Goal: Information Seeking & Learning: Check status

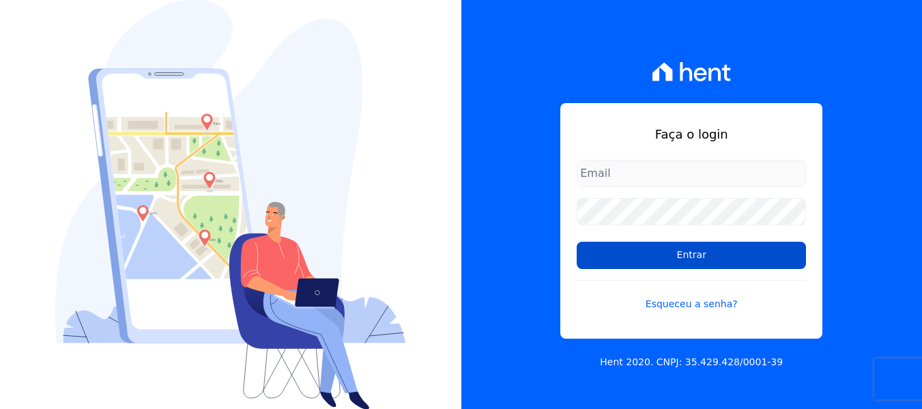
type input "[EMAIL_ADDRESS][DOMAIN_NAME]"
click at [624, 248] on input "Entrar" at bounding box center [691, 255] width 229 height 27
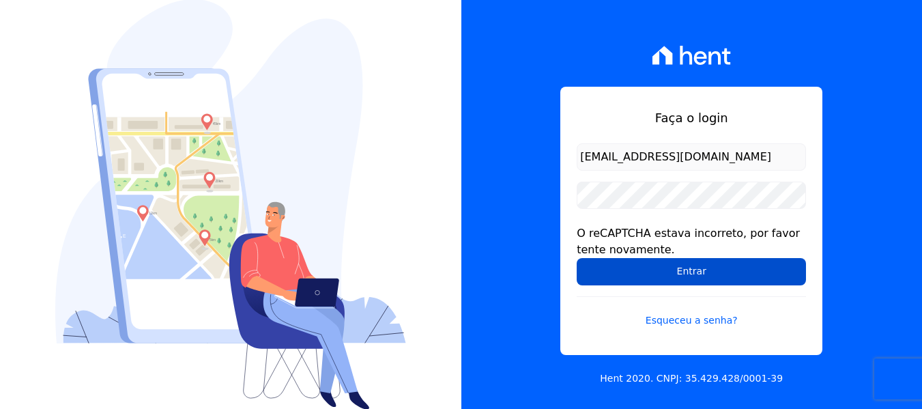
click at [631, 279] on input "Entrar" at bounding box center [691, 271] width 229 height 27
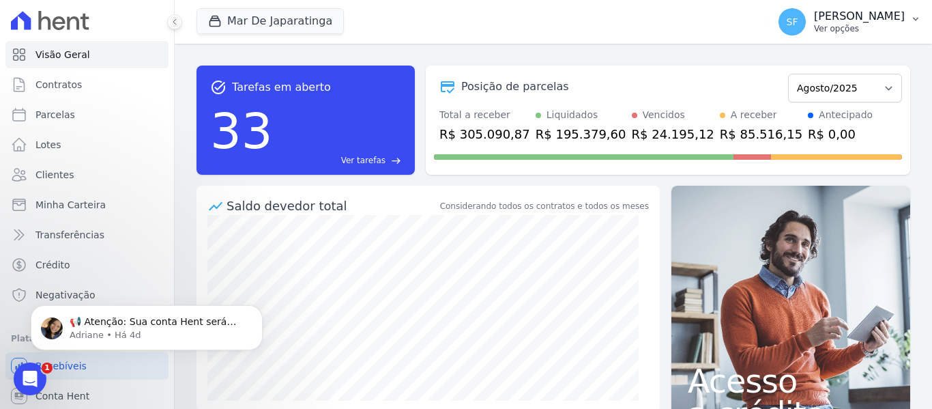
click at [905, 13] on button "SF Simone Ferreira Ver opções" at bounding box center [850, 22] width 164 height 38
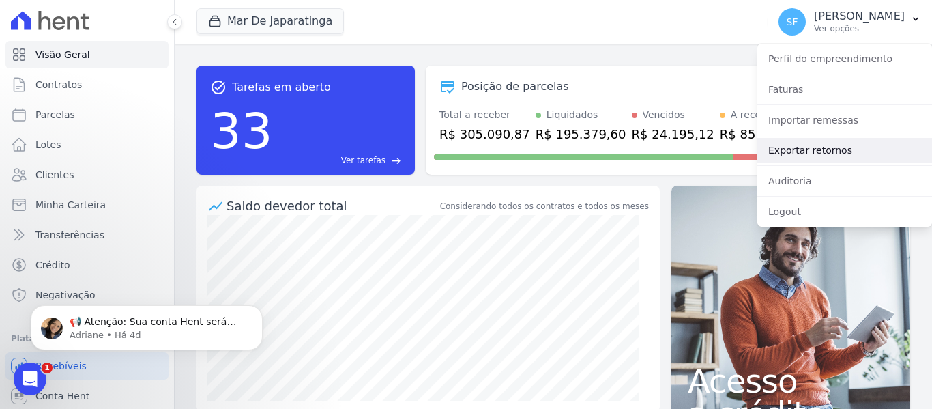
click at [840, 151] on link "Exportar retornos" at bounding box center [844, 150] width 175 height 25
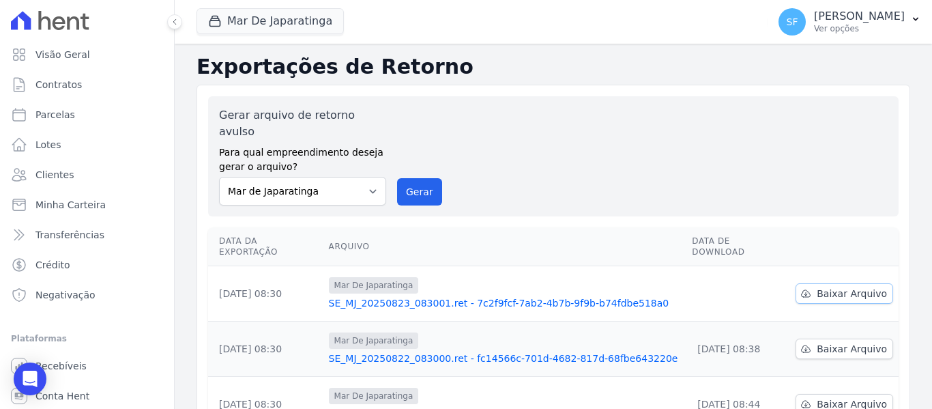
click at [840, 283] on link "Baixar Arquivo" at bounding box center [845, 293] width 98 height 20
click at [624, 111] on div "Gerar arquivo de retorno avulso Para qual empreendimento deseja gerar o arquivo…" at bounding box center [553, 156] width 669 height 98
click at [68, 209] on span "Minha Carteira" at bounding box center [70, 205] width 70 height 14
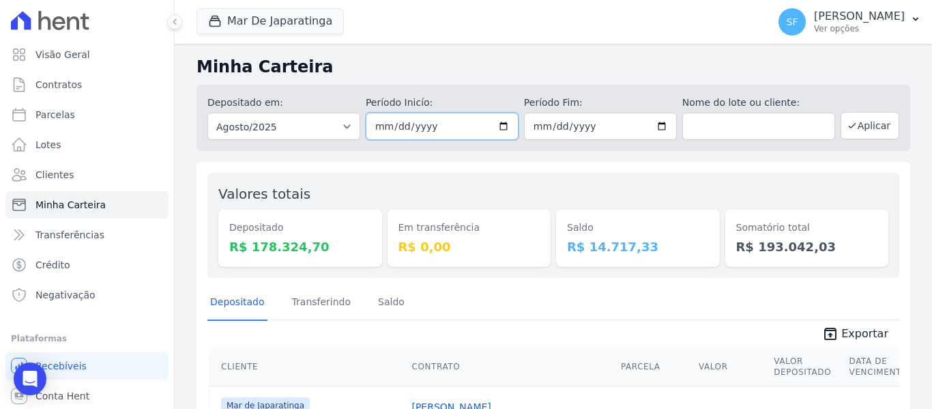
click at [499, 124] on input "2025-08-01" at bounding box center [442, 126] width 153 height 27
type input "[DATE]"
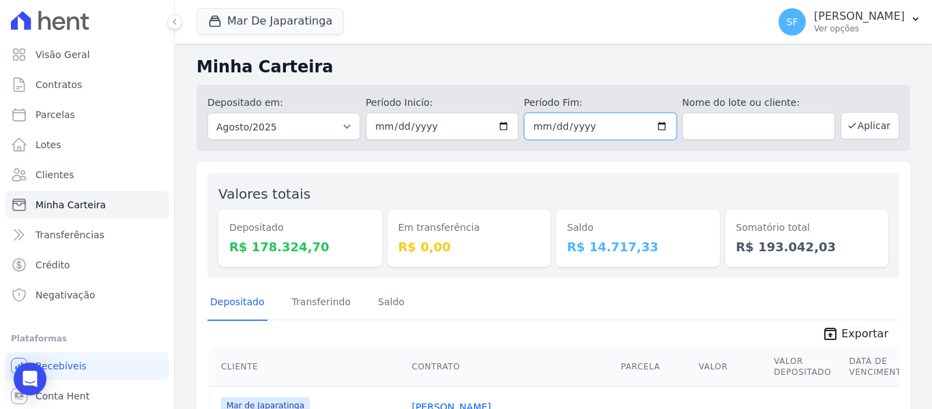
click at [659, 128] on input "2025-08-31" at bounding box center [600, 126] width 153 height 27
type input "[DATE]"
click at [617, 307] on div "Depositado Transferindo Saldo" at bounding box center [553, 302] width 692 height 33
click at [861, 121] on button "Aplicar" at bounding box center [870, 125] width 59 height 27
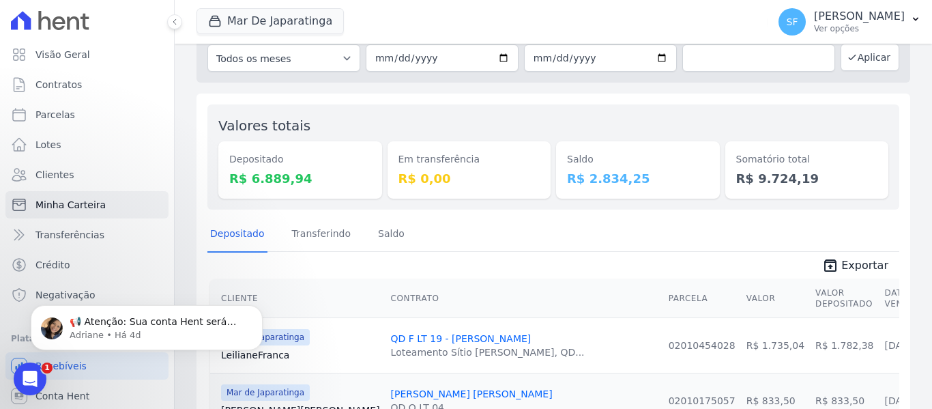
click at [520, 120] on div "Em transferência R$ 0,00" at bounding box center [470, 156] width 164 height 83
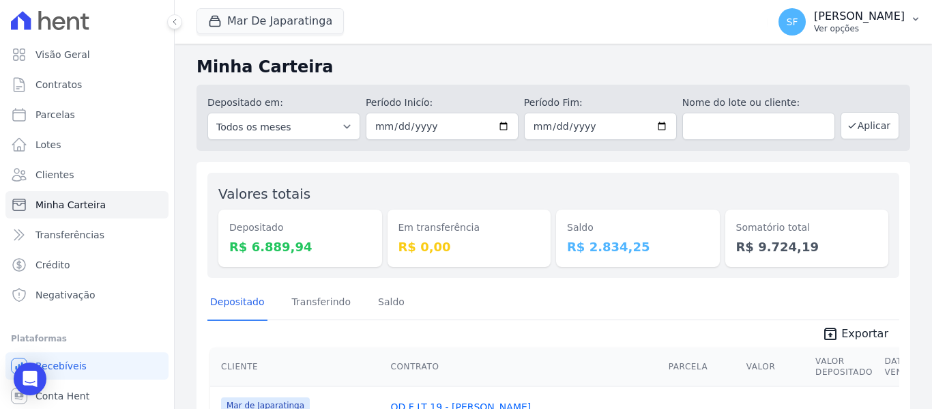
click at [893, 17] on p "[PERSON_NAME]" at bounding box center [859, 17] width 91 height 14
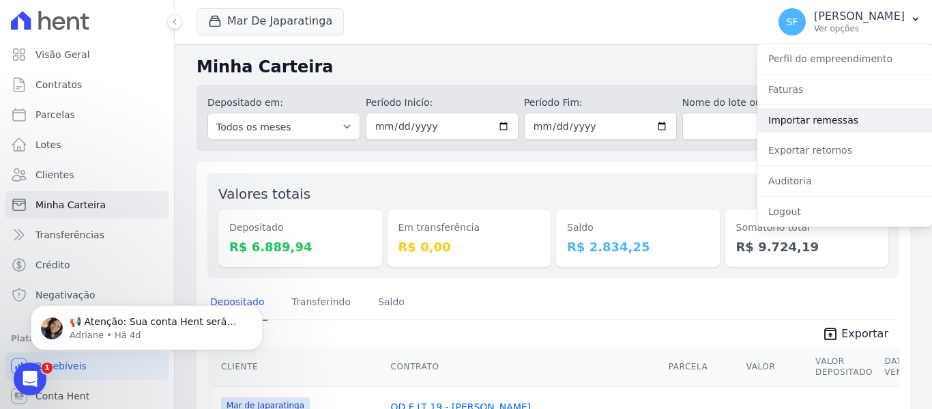
click at [785, 120] on link "Importar remessas" at bounding box center [844, 120] width 175 height 25
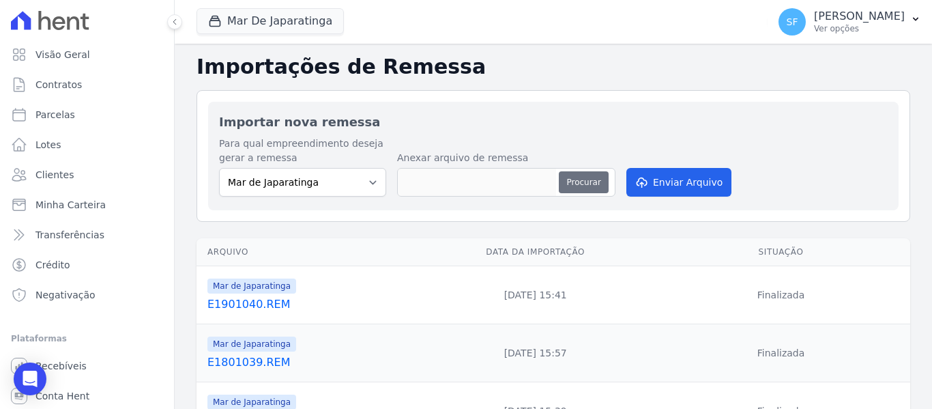
click at [587, 176] on button "Procurar" at bounding box center [583, 182] width 49 height 22
type input "E2501041.REM"
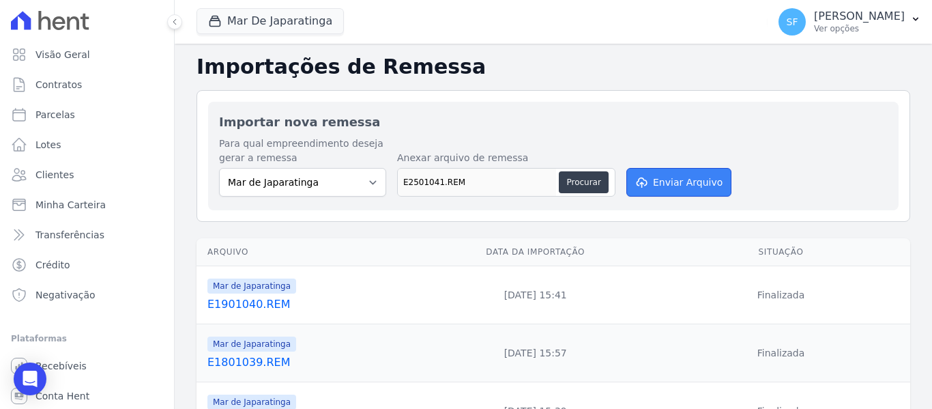
click at [657, 188] on button "Enviar Arquivo" at bounding box center [678, 182] width 105 height 29
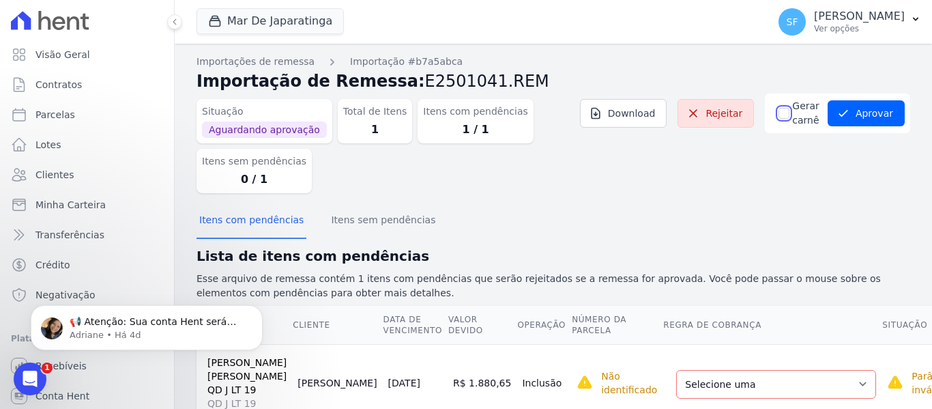
click at [779, 115] on input "Gerar carnê" at bounding box center [784, 113] width 11 height 11
checkbox input "true"
click at [687, 214] on div "Itens com pendências Itens sem pendências" at bounding box center [554, 220] width 714 height 33
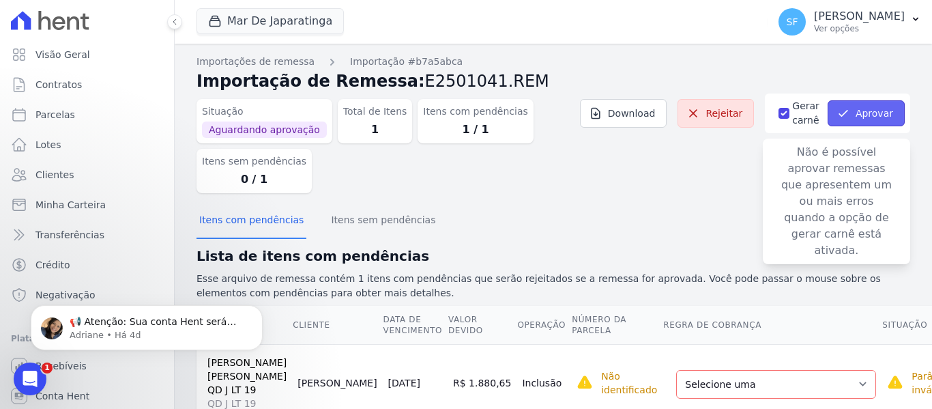
click at [841, 116] on icon "button" at bounding box center [844, 113] width 14 height 14
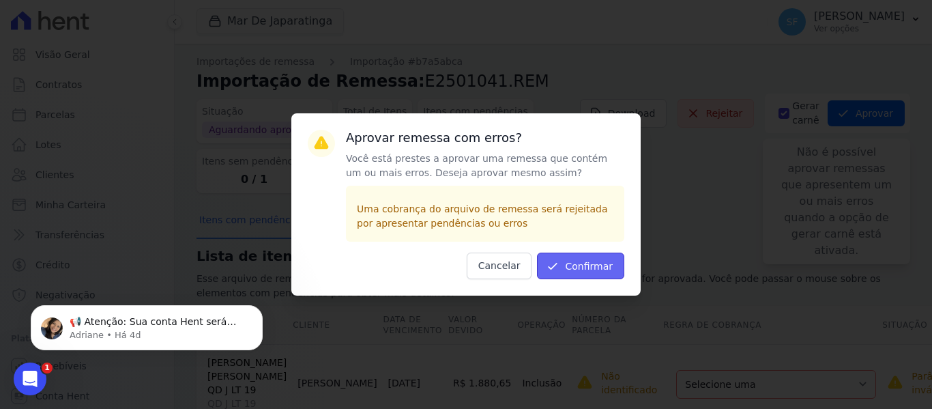
click at [586, 259] on button "Confirmar" at bounding box center [580, 265] width 87 height 27
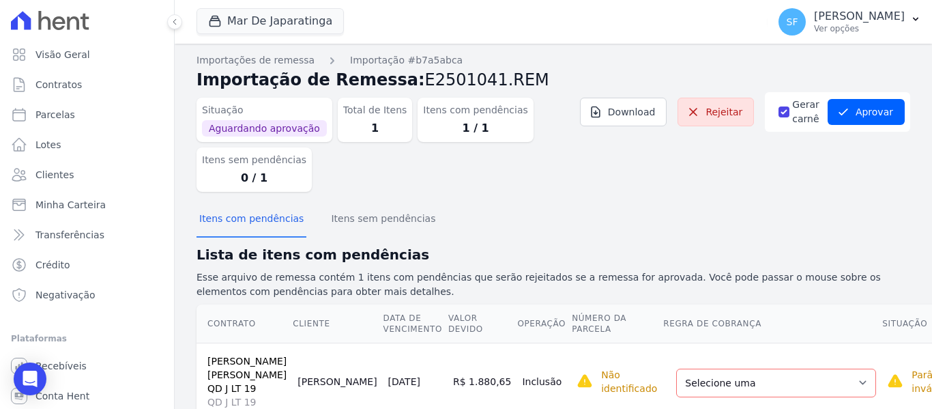
scroll to position [68, 0]
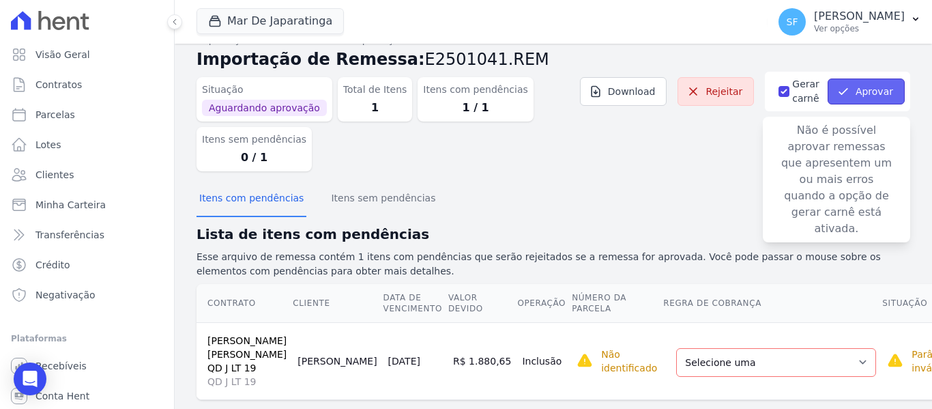
click at [847, 98] on button "Aprovar" at bounding box center [866, 91] width 77 height 26
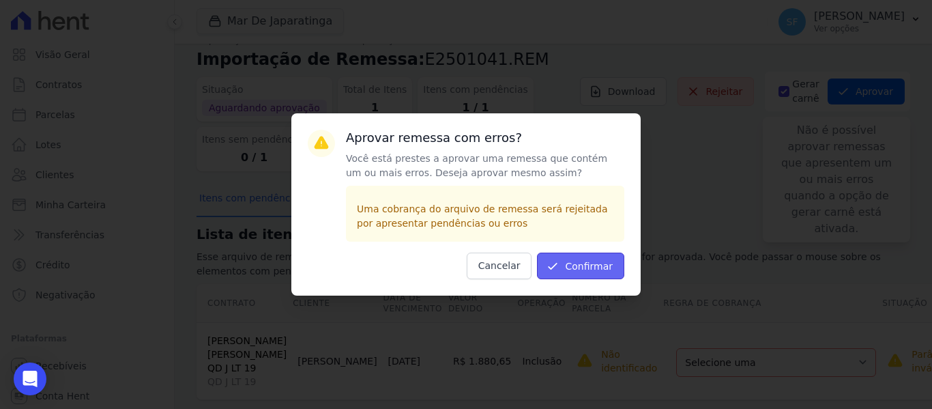
click at [569, 256] on button "Confirmar" at bounding box center [580, 265] width 87 height 27
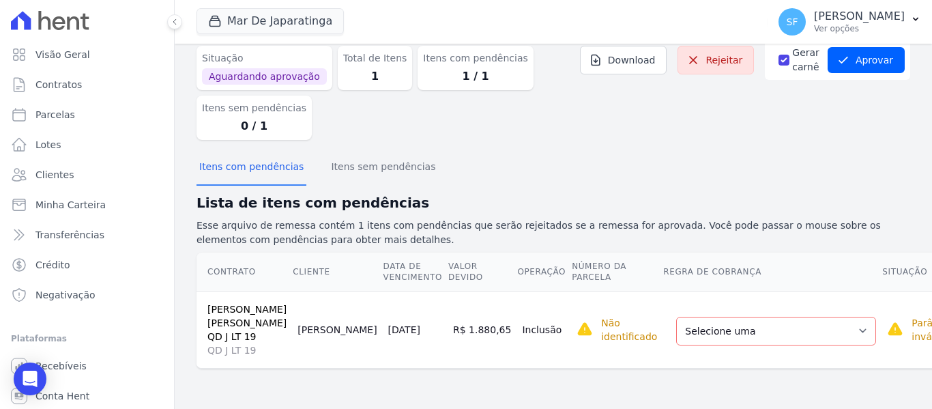
scroll to position [60, 0]
click at [735, 329] on select "Selecione uma Nova Parcela Avulsa Parcela Avulsa Existente Parcela Normal (121 …" at bounding box center [776, 331] width 200 height 29
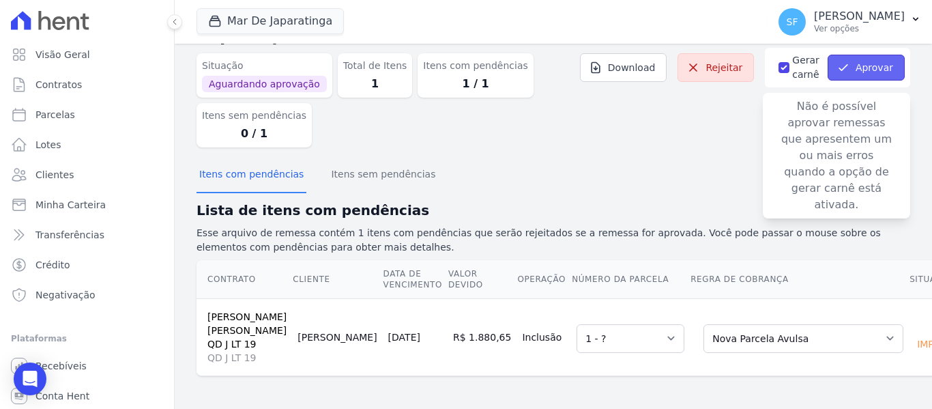
click at [857, 55] on button "Aprovar" at bounding box center [866, 68] width 77 height 26
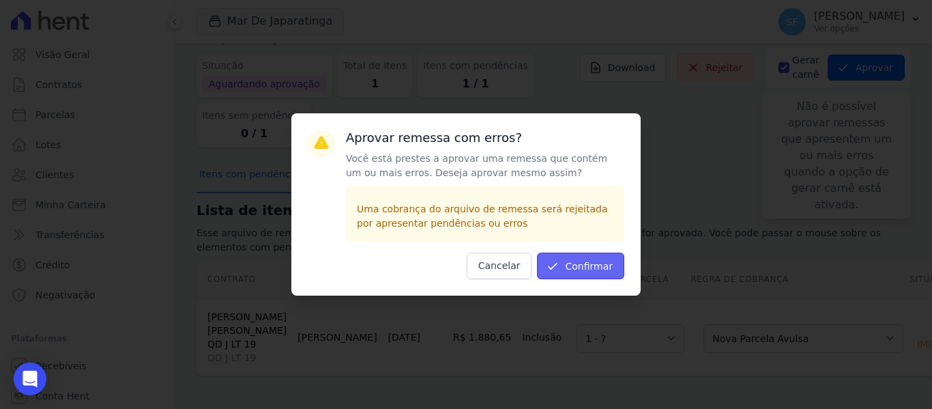
click at [591, 267] on button "Confirmar" at bounding box center [580, 265] width 87 height 27
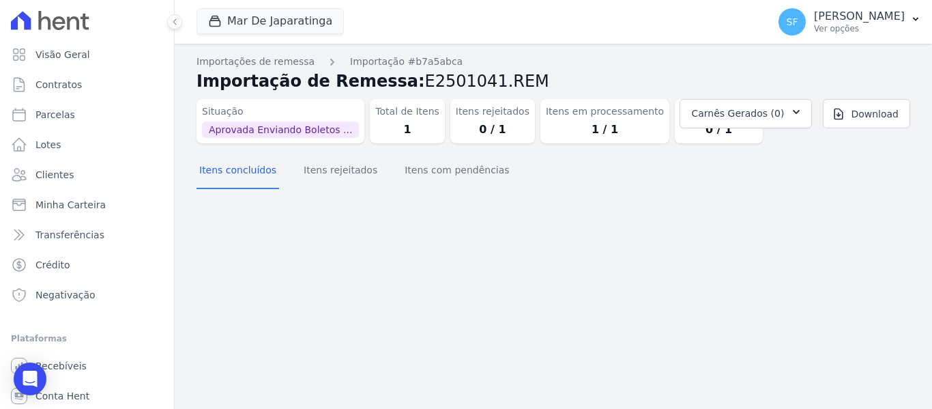
click at [590, 224] on div "Importação aprovada e operações agendadas. Importações de remessa Importação #b…" at bounding box center [553, 226] width 757 height 365
click at [641, 228] on div "Importação aprovada e operações agendadas. Importações de remessa Importação #b…" at bounding box center [553, 226] width 757 height 365
click at [656, 227] on div "Importação aprovada e operações agendadas. Importações de remessa Importação #b…" at bounding box center [553, 226] width 757 height 365
click at [363, 243] on div "Importação aprovada e operações agendadas. Importações de remessa Importação #b…" at bounding box center [553, 226] width 757 height 365
click at [240, 246] on div "Importação aprovada e operações agendadas. Importações de remessa Importação #b…" at bounding box center [553, 226] width 757 height 365
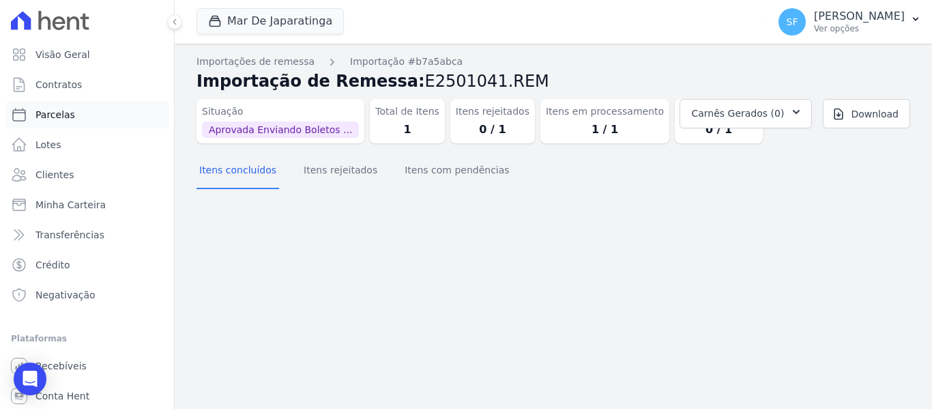
click at [57, 113] on span "Parcelas" at bounding box center [55, 115] width 40 height 14
select select
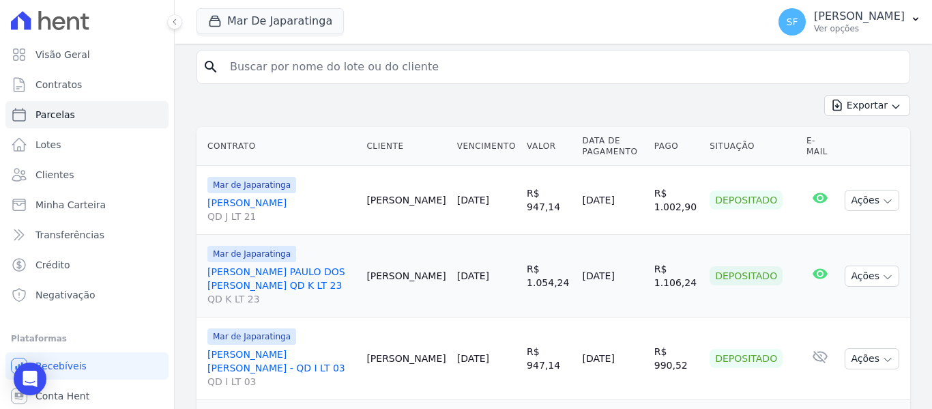
scroll to position [205, 0]
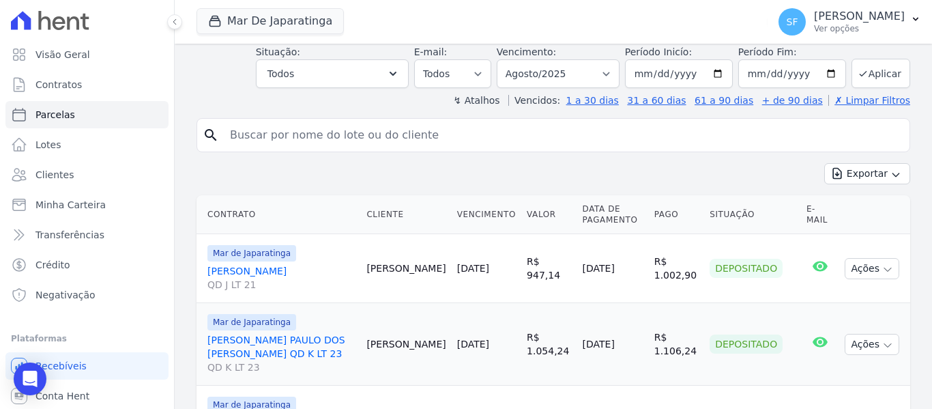
click at [374, 145] on input "search" at bounding box center [563, 134] width 682 height 27
click at [319, 134] on input "search" at bounding box center [563, 134] width 682 height 27
paste input "236.464.114-49"
type input "236.464.114-49"
select select
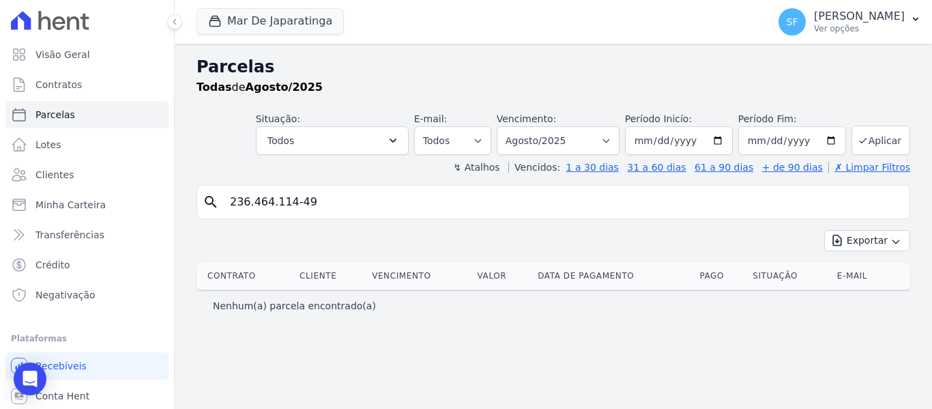
click at [438, 323] on div "Parcelas Todas [PERSON_NAME]/2025 Situação: Agendado Em Aberto Pago Processando…" at bounding box center [553, 226] width 757 height 365
click at [343, 204] on input "236.464.114-49" at bounding box center [563, 201] width 682 height 27
select select
click at [504, 317] on div "Nenhum(a) parcela encontrado(a)" at bounding box center [554, 305] width 714 height 31
click at [728, 139] on input "[DATE]" at bounding box center [679, 140] width 108 height 29
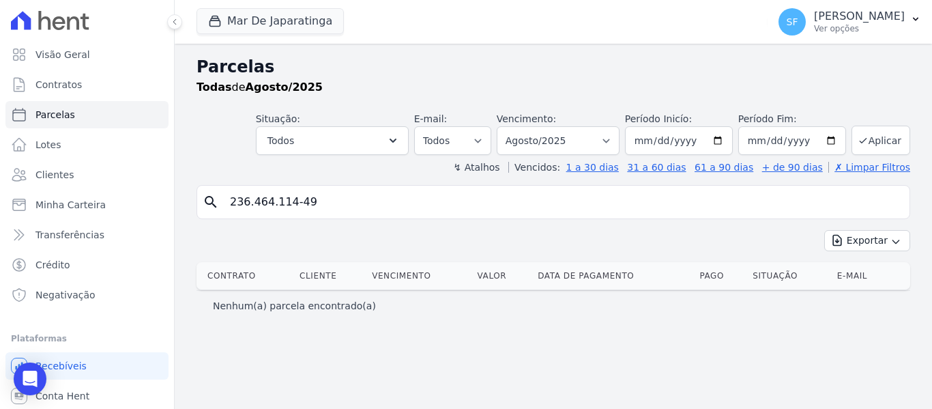
click at [484, 358] on div "Parcelas Todas [PERSON_NAME]/2025 Situação: Agendado Em Aberto Pago Processando…" at bounding box center [553, 226] width 757 height 365
click at [89, 202] on span "Minha Carteira" at bounding box center [70, 205] width 70 height 14
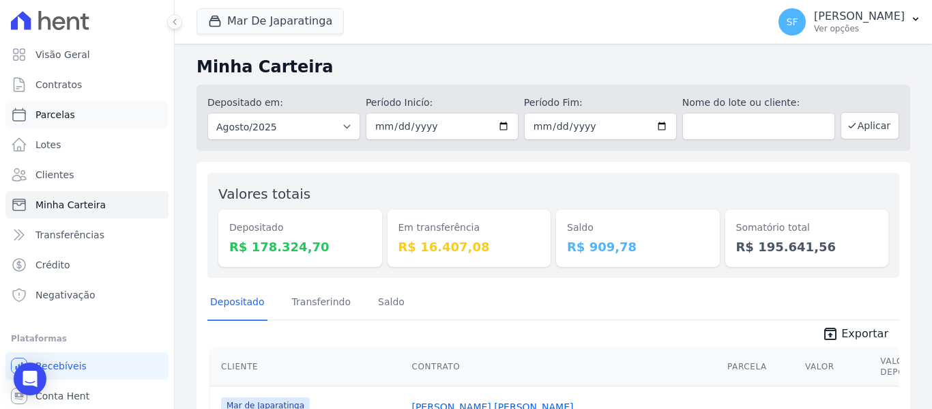
click at [57, 110] on span "Parcelas" at bounding box center [55, 115] width 40 height 14
select select
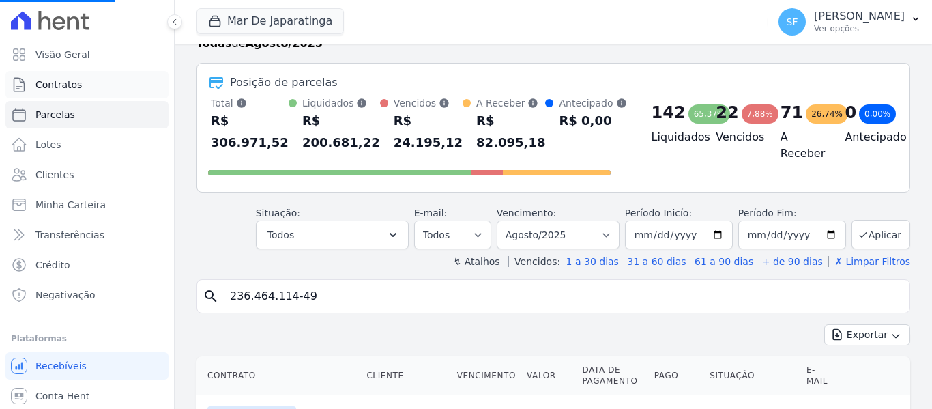
scroll to position [68, 0]
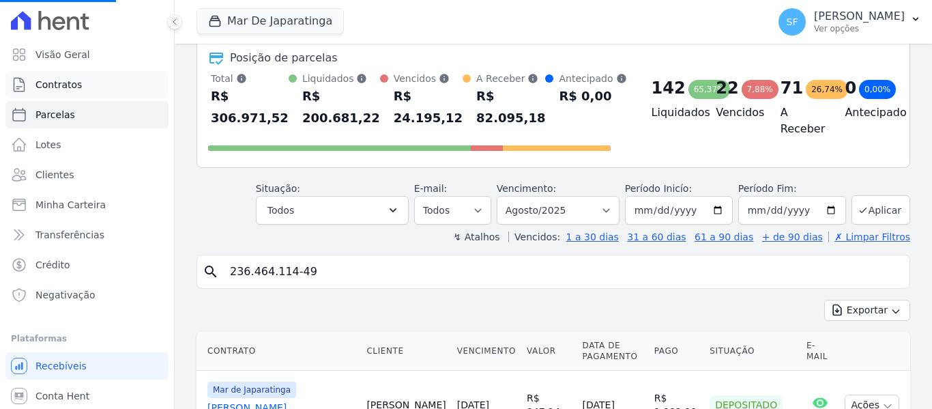
select select
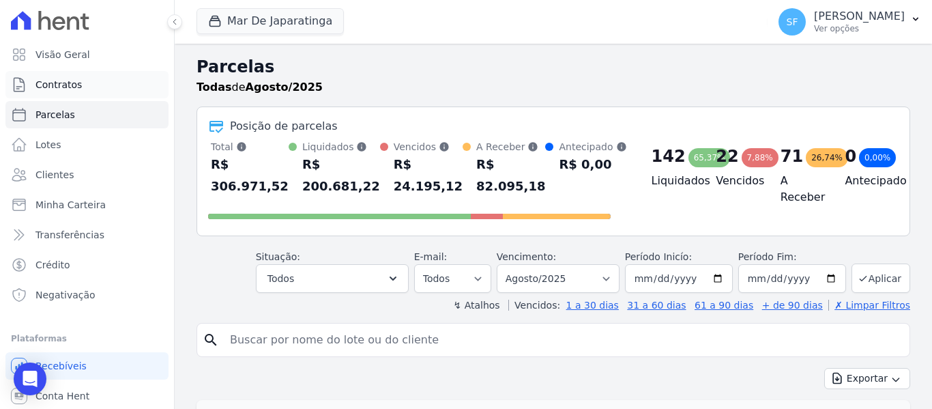
click at [53, 89] on span "Contratos" at bounding box center [58, 85] width 46 height 14
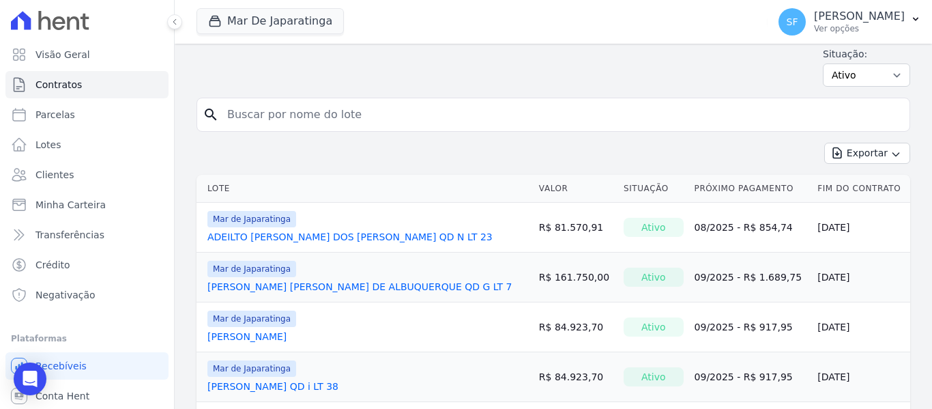
scroll to position [68, 0]
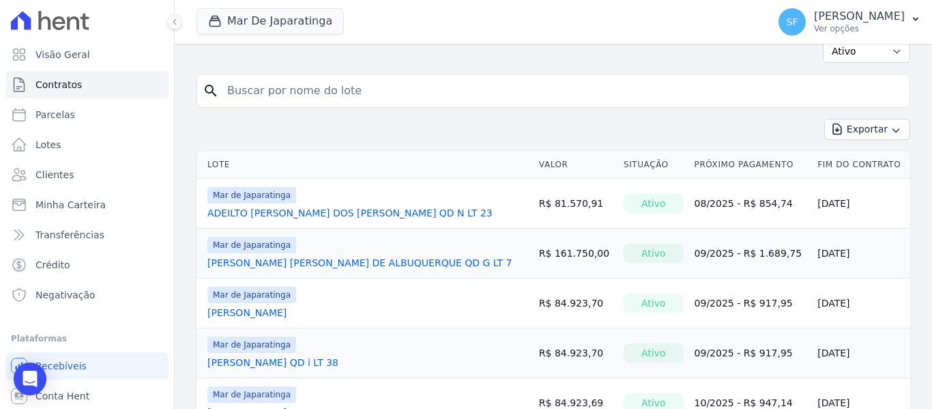
click at [300, 96] on input "search" at bounding box center [561, 90] width 685 height 27
paste input "236.464.114-49"
type input "236.464.114-49"
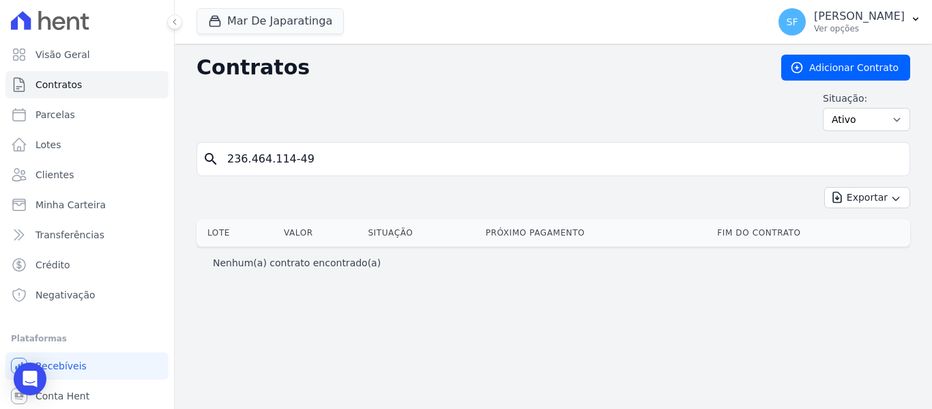
click at [443, 323] on div "Contratos Adicionar Contrato Situação: Ativo Todos Pausado Distratado Rascunho …" at bounding box center [553, 226] width 757 height 365
click at [448, 320] on div "Contratos Adicionar Contrato Situação: Ativo Todos Pausado Distratado Rascunho …" at bounding box center [553, 226] width 757 height 365
click at [52, 169] on span "Clientes" at bounding box center [54, 175] width 38 height 14
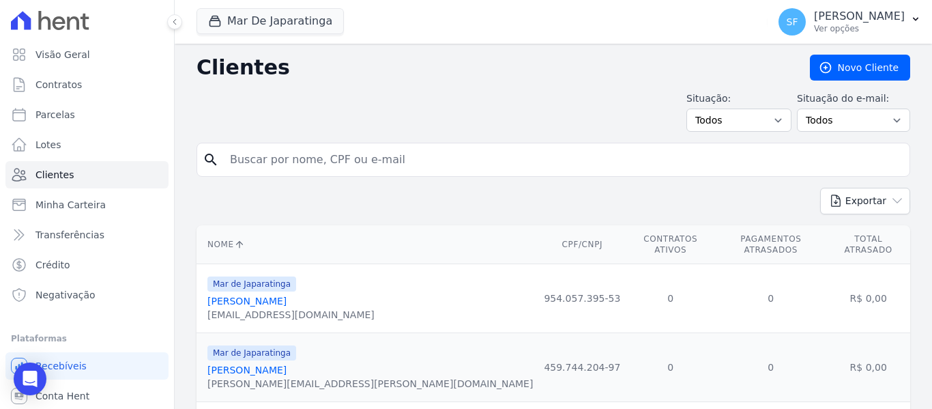
click at [332, 164] on input "search" at bounding box center [563, 159] width 682 height 27
paste input "236.464.114-49"
type input "236.464.114-49"
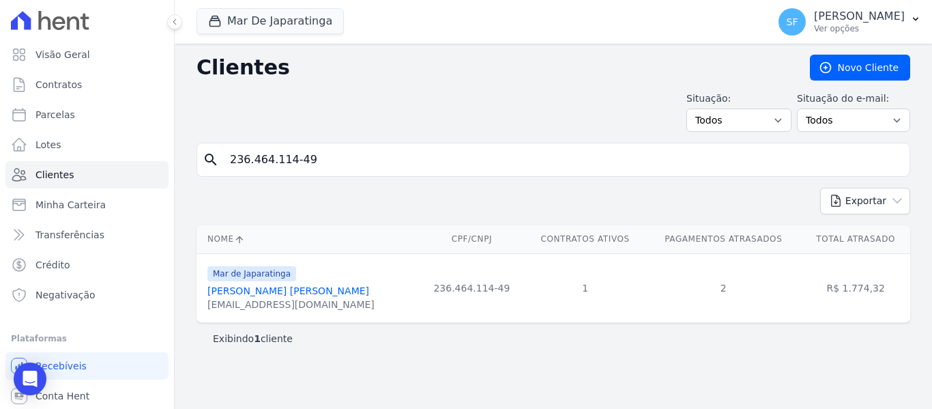
click at [285, 294] on link "[PERSON_NAME] [PERSON_NAME]" at bounding box center [288, 290] width 162 height 11
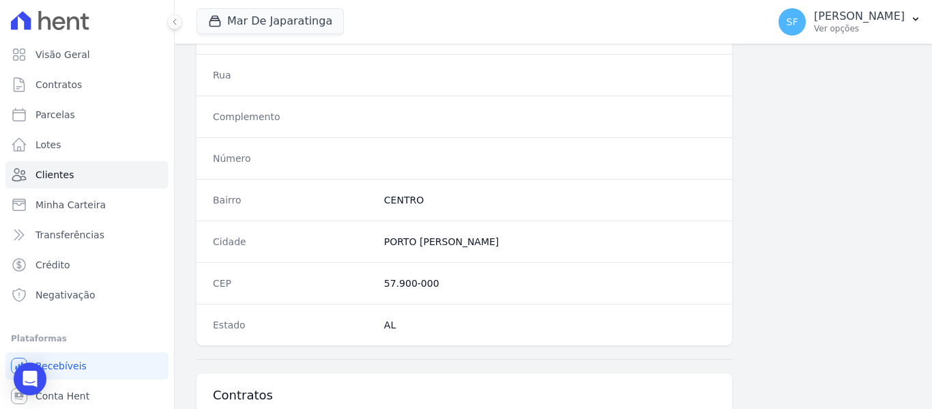
scroll to position [879, 0]
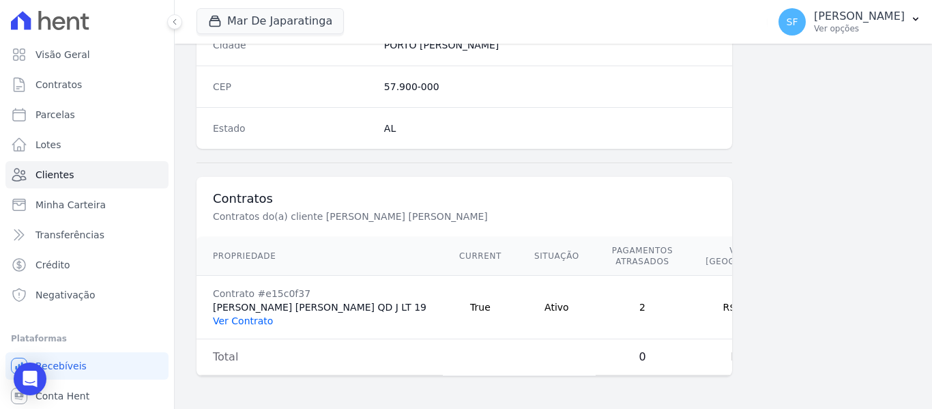
click at [247, 324] on link "Ver Contrato" at bounding box center [243, 320] width 60 height 11
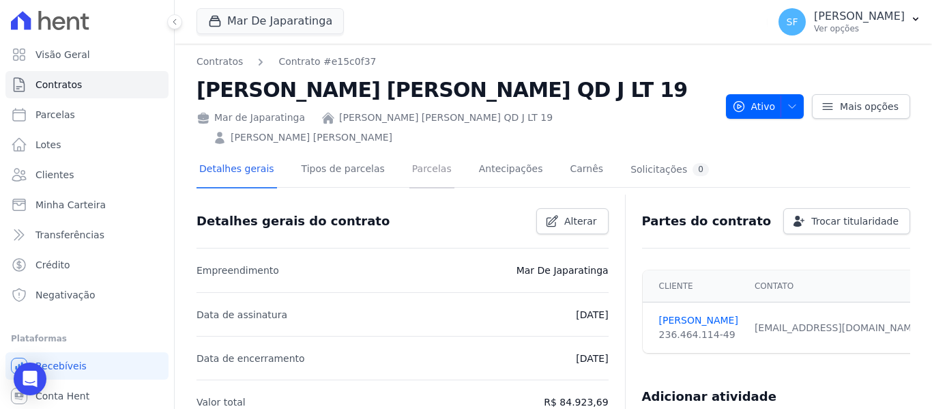
click at [409, 152] on link "Parcelas" at bounding box center [431, 170] width 45 height 36
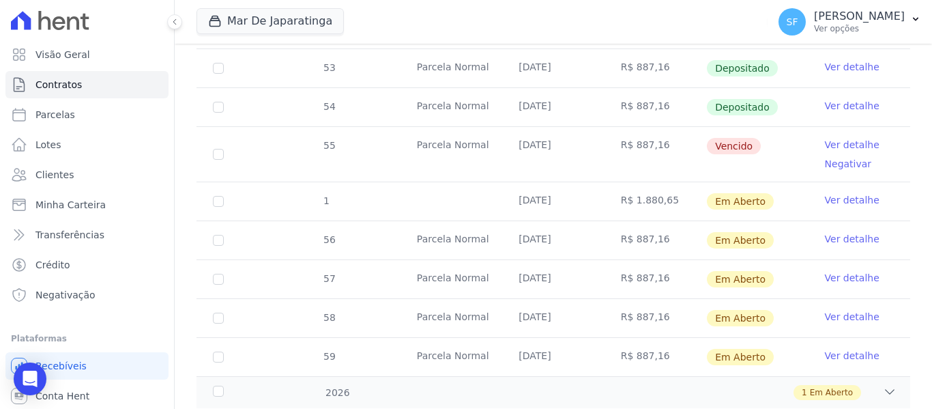
scroll to position [673, 0]
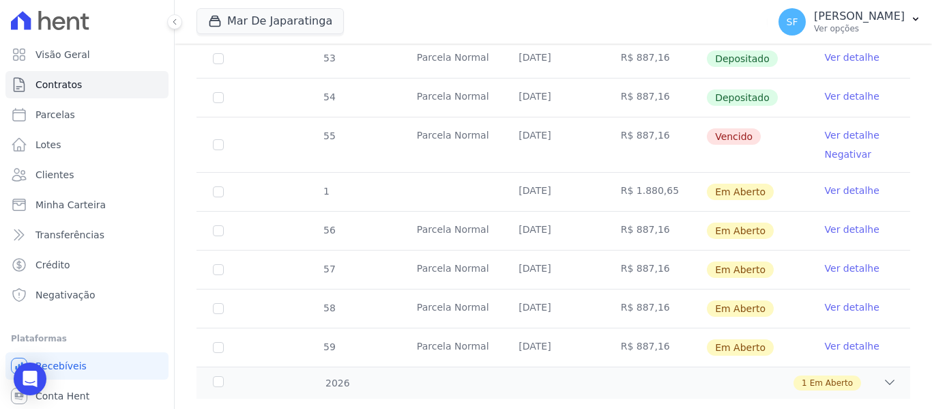
click at [829, 184] on link "Ver detalhe" at bounding box center [852, 191] width 55 height 14
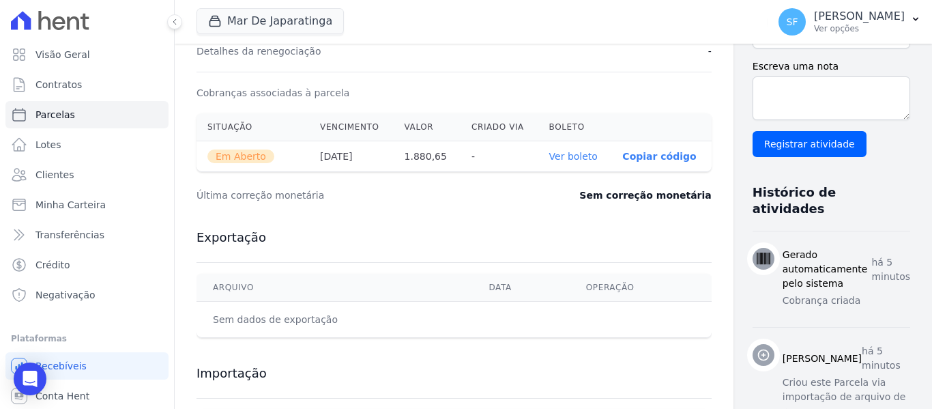
scroll to position [390, 0]
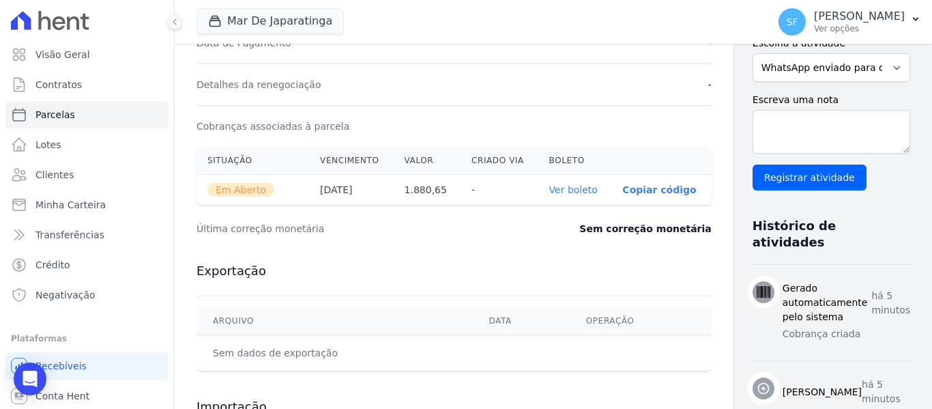
click at [549, 192] on link "Ver boleto" at bounding box center [573, 189] width 48 height 11
click at [71, 177] on link "Clientes" at bounding box center [86, 174] width 163 height 27
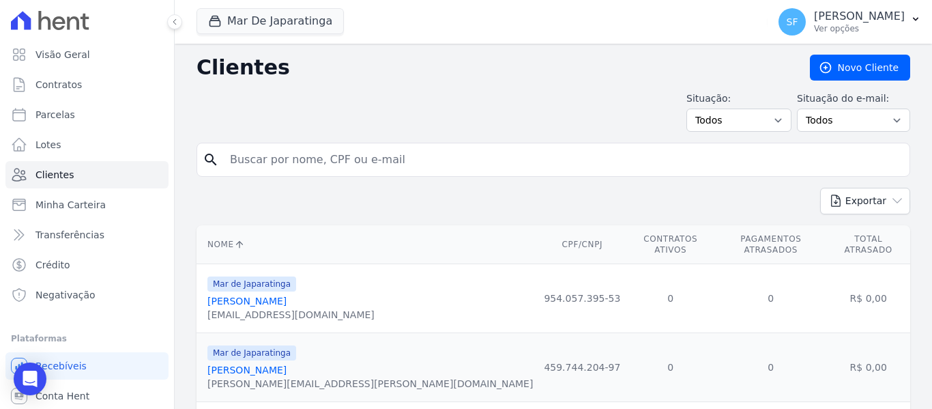
click at [330, 158] on input "search" at bounding box center [563, 159] width 682 height 27
paste input "786.751.544-53"
type input "786.751.544-53"
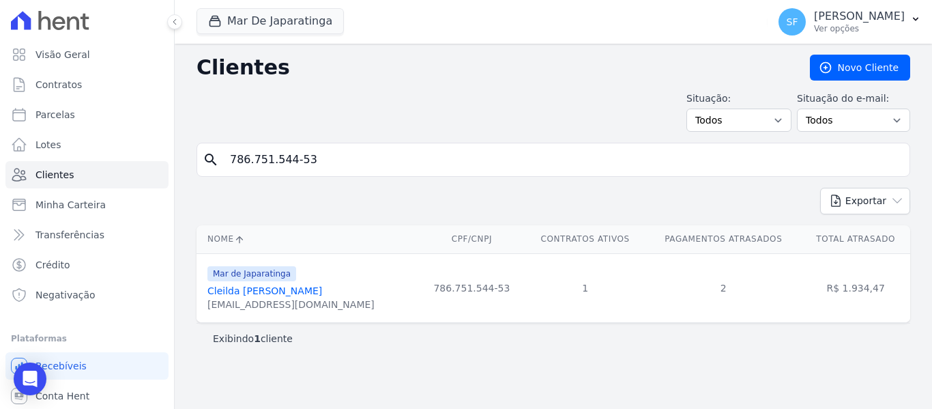
click at [239, 291] on link "Cleilda [PERSON_NAME]" at bounding box center [264, 290] width 115 height 11
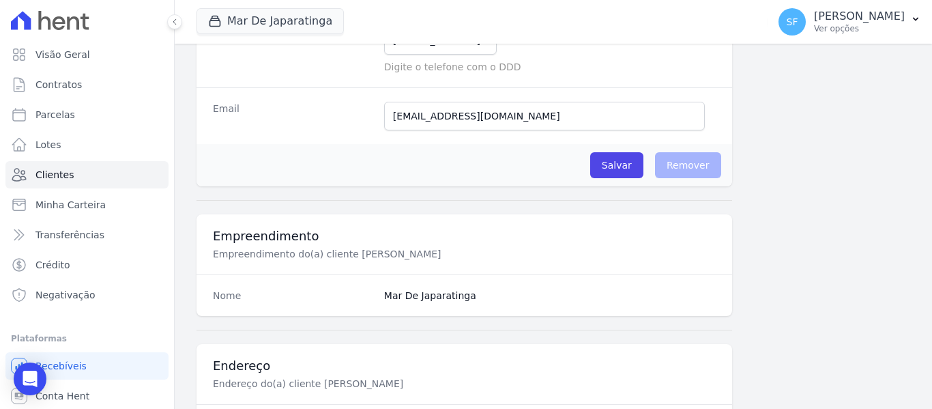
scroll to position [341, 0]
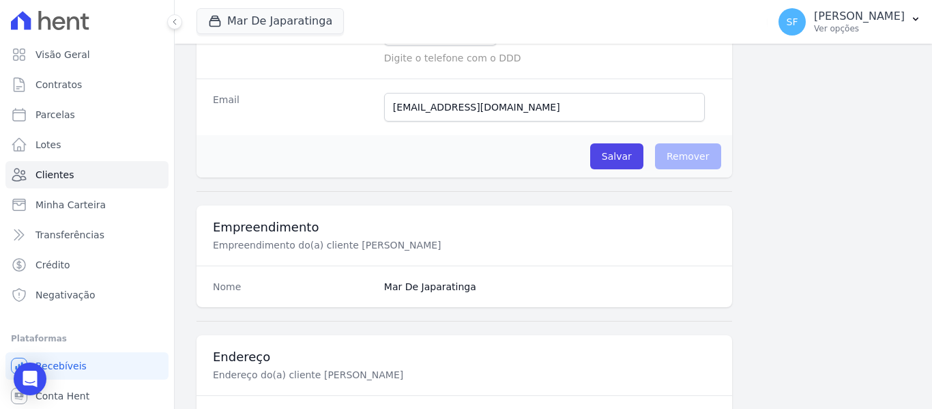
click at [673, 269] on div "Nome Mar De Japaratinga" at bounding box center [465, 286] width 536 height 42
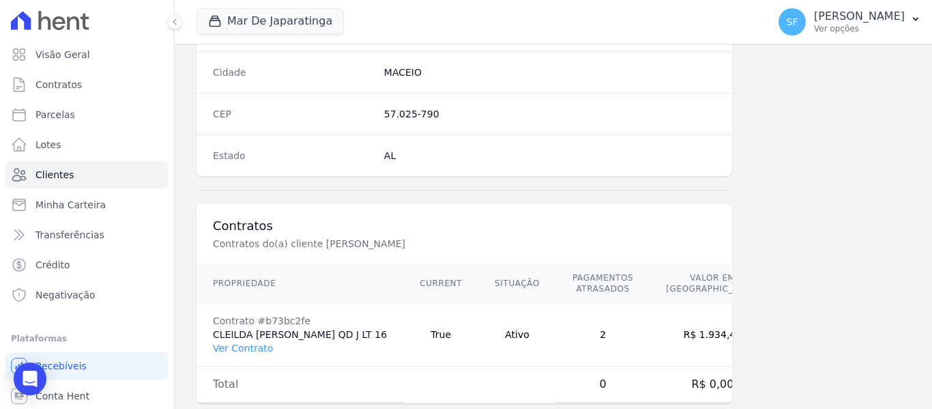
scroll to position [879, 0]
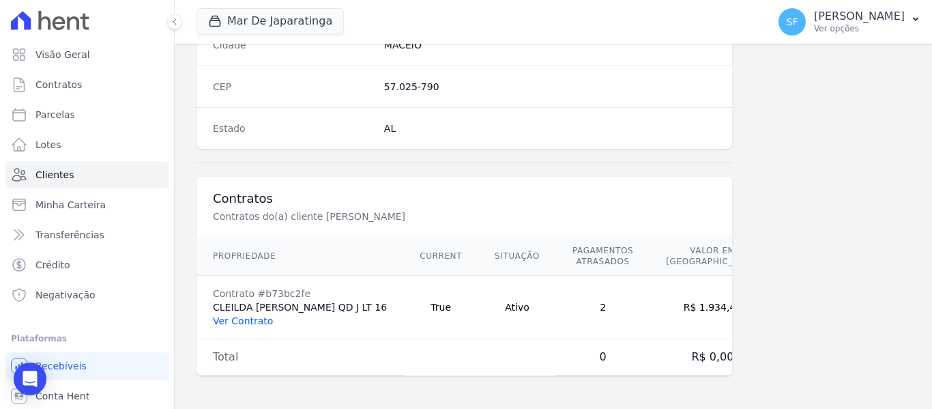
click at [255, 319] on link "Ver Contrato" at bounding box center [243, 320] width 60 height 11
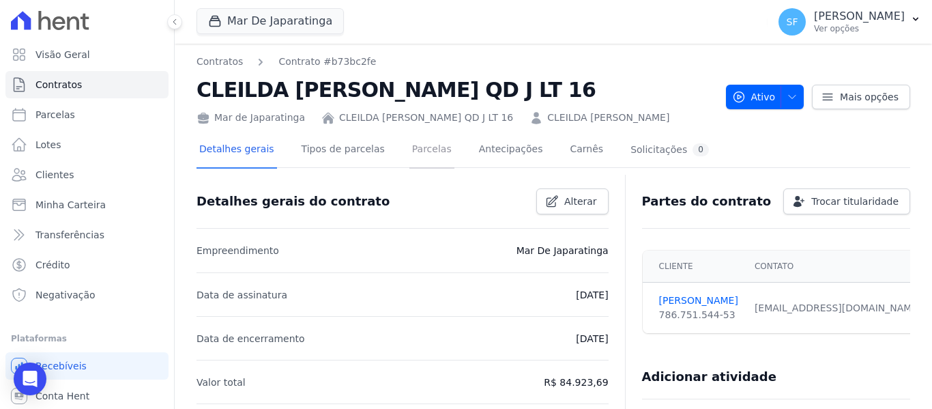
click at [409, 143] on link "Parcelas" at bounding box center [431, 150] width 45 height 36
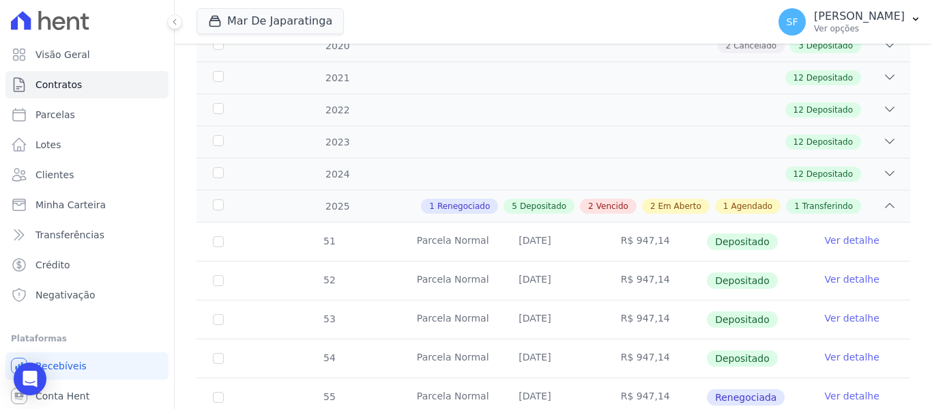
scroll to position [273, 0]
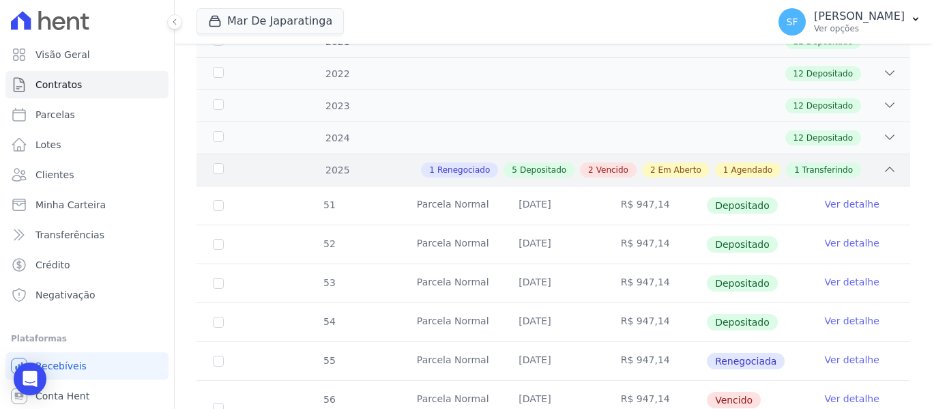
click at [869, 162] on div "1 Renegociado 5 Depositado 2 Vencido 2 Em Aberto 1 Agendado 1 Transferindo" at bounding box center [588, 169] width 617 height 15
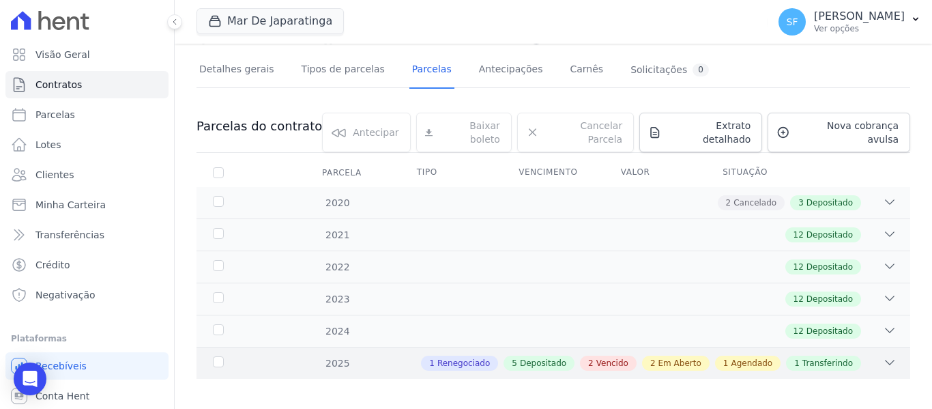
click at [618, 357] on span "Vencido" at bounding box center [612, 363] width 32 height 12
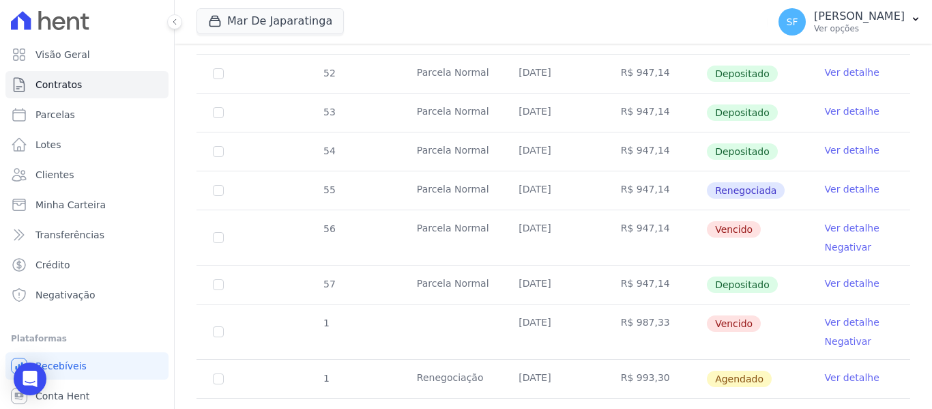
scroll to position [443, 0]
click at [847, 183] on link "Ver detalhe" at bounding box center [852, 190] width 55 height 14
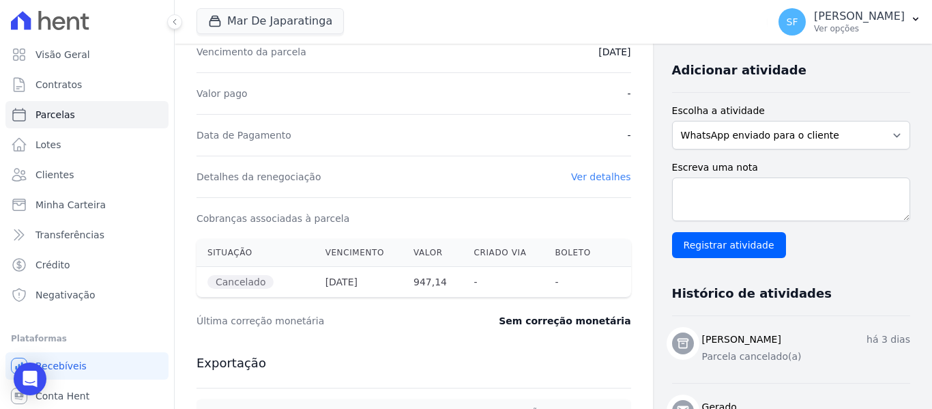
scroll to position [273, 0]
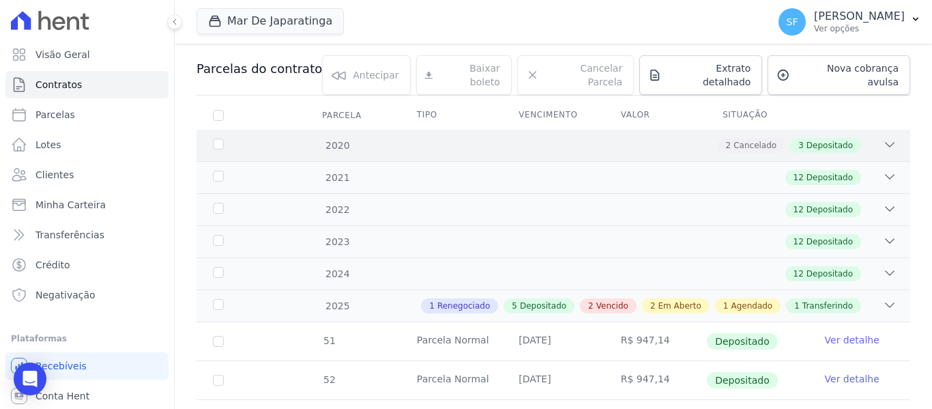
scroll to position [205, 0]
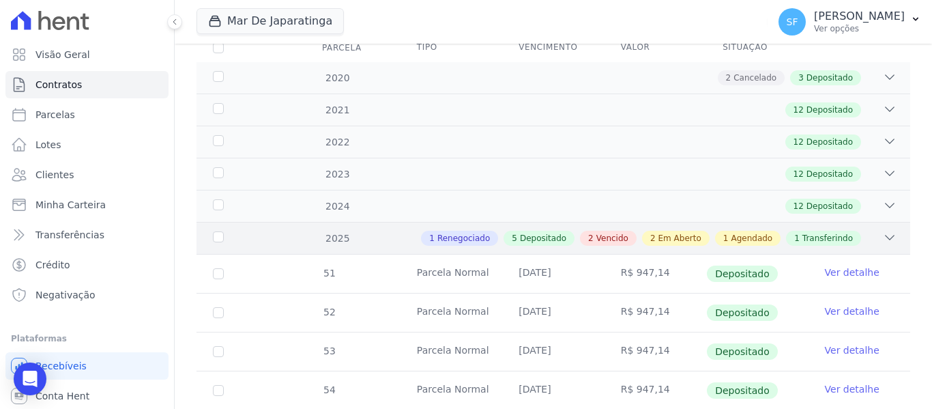
click at [865, 231] on div "1 Renegociado 5 Depositado 2 Vencido 2 Em Aberto 1 Agendado 1 Transferindo" at bounding box center [588, 238] width 617 height 15
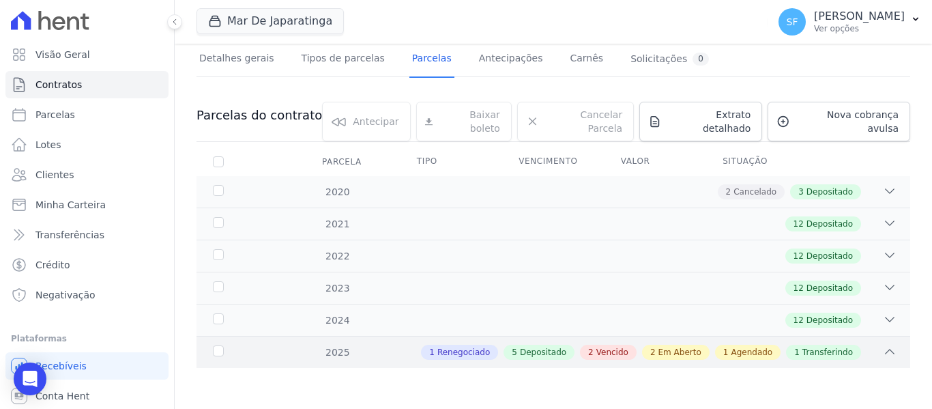
scroll to position [80, 0]
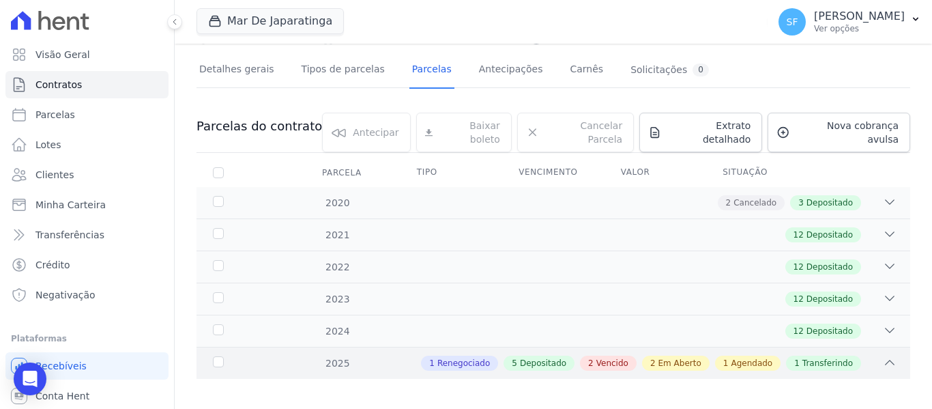
click at [741, 357] on span "Agendado" at bounding box center [752, 363] width 42 height 12
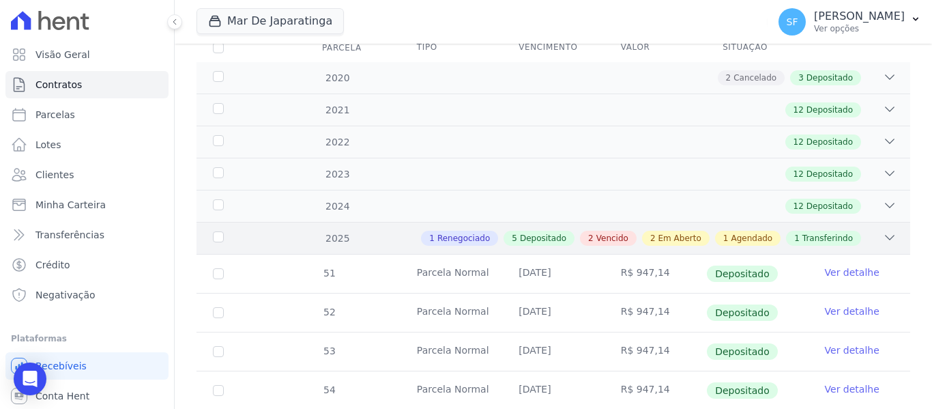
click at [746, 232] on span "Agendado" at bounding box center [752, 238] width 42 height 12
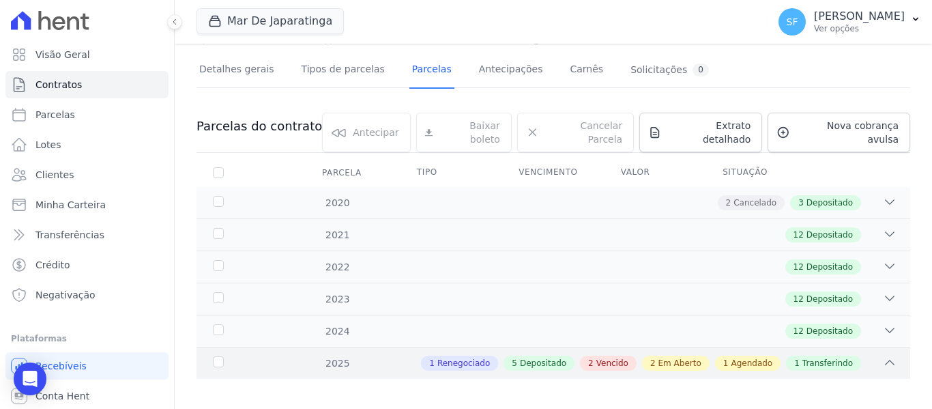
click at [863, 356] on div "1 Renegociado 5 Depositado 2 Vencido 2 Em Aberto 1 Agendado 1 Transferindo" at bounding box center [588, 363] width 617 height 15
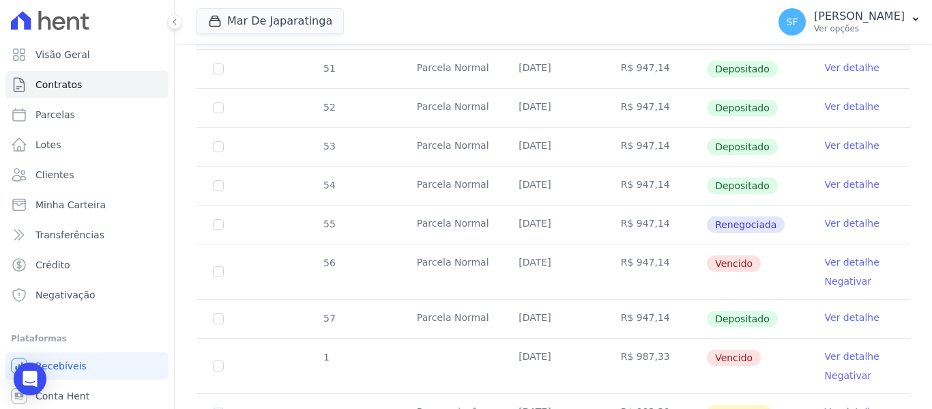
scroll to position [478, 0]
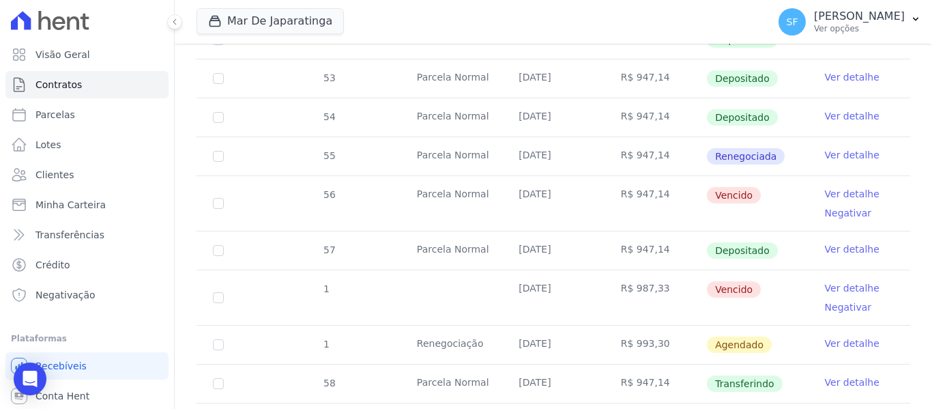
click at [837, 148] on link "Ver detalhe" at bounding box center [852, 155] width 55 height 14
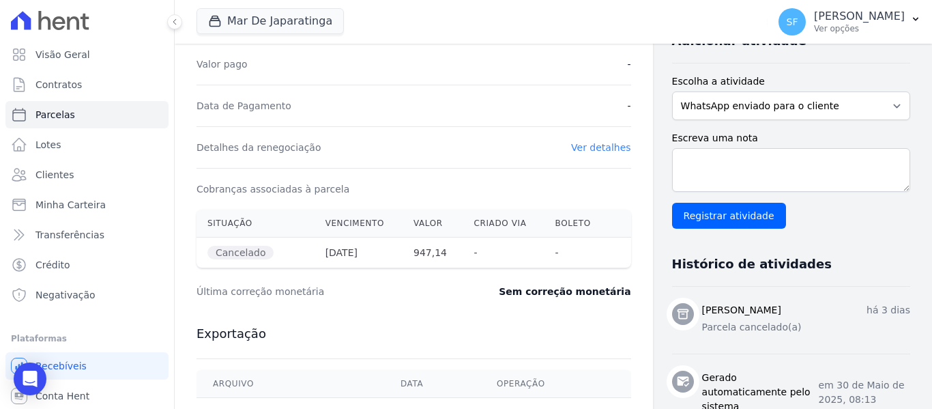
scroll to position [409, 0]
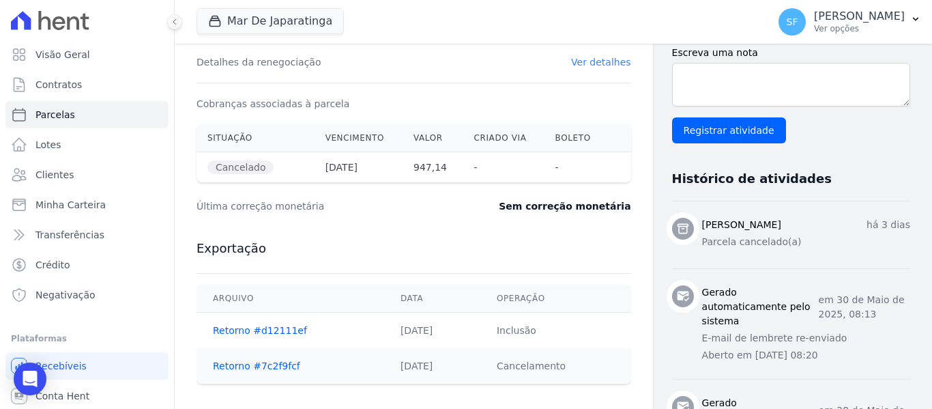
click at [600, 62] on link "Ver detalhes" at bounding box center [601, 62] width 60 height 11
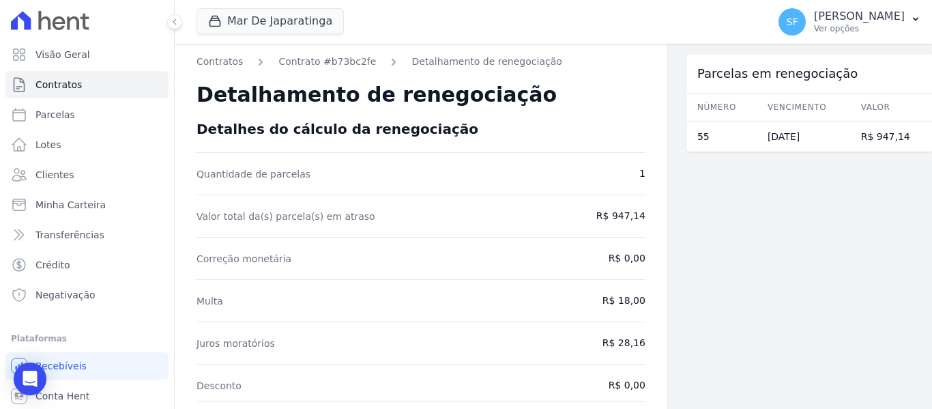
click at [751, 208] on div "Parcelas em renegociação Número Vencimento [GEOGRAPHIC_DATA] 55 [DATE] R$ 947,14" at bounding box center [809, 361] width 246 height 634
click at [50, 119] on span "Parcelas" at bounding box center [55, 115] width 40 height 14
select select
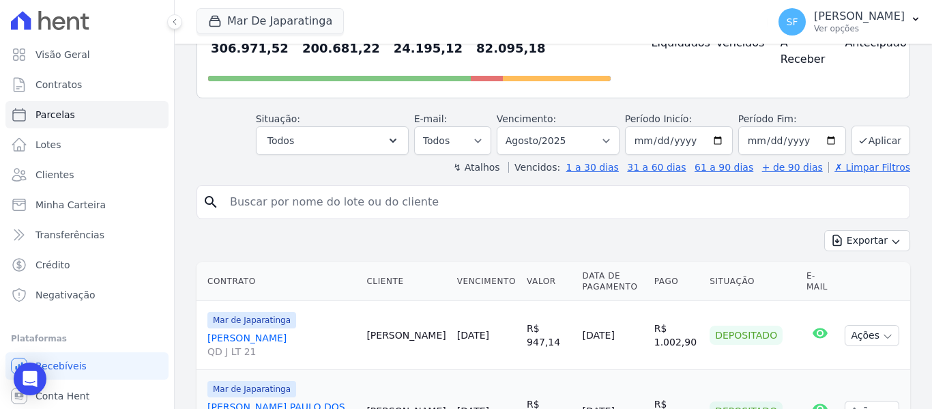
scroll to position [136, 0]
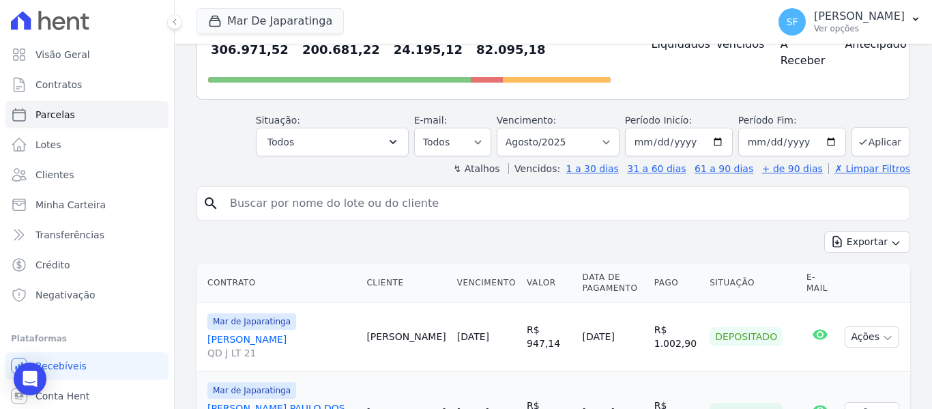
click at [308, 202] on input "search" at bounding box center [563, 203] width 682 height 27
paste input "786.751.544-53"
type input "786.751.544-53"
select select
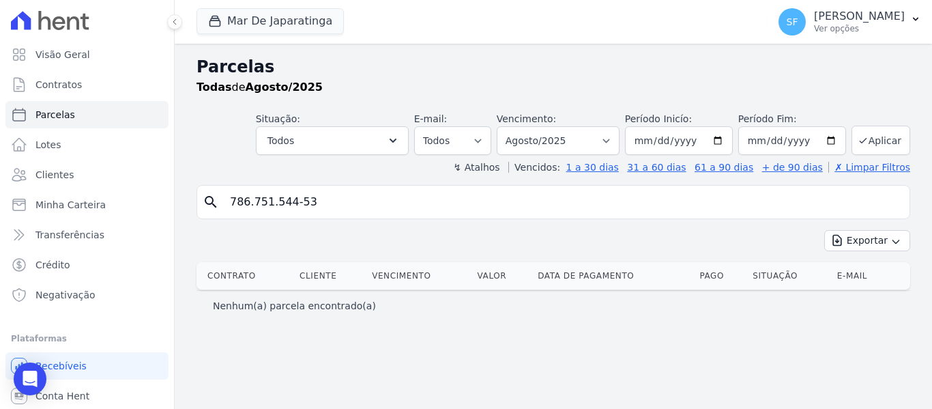
click at [359, 241] on div "Exportar Exportar PDF Exportar CSV" at bounding box center [554, 246] width 714 height 32
click at [58, 119] on span "Parcelas" at bounding box center [55, 115] width 40 height 14
select select
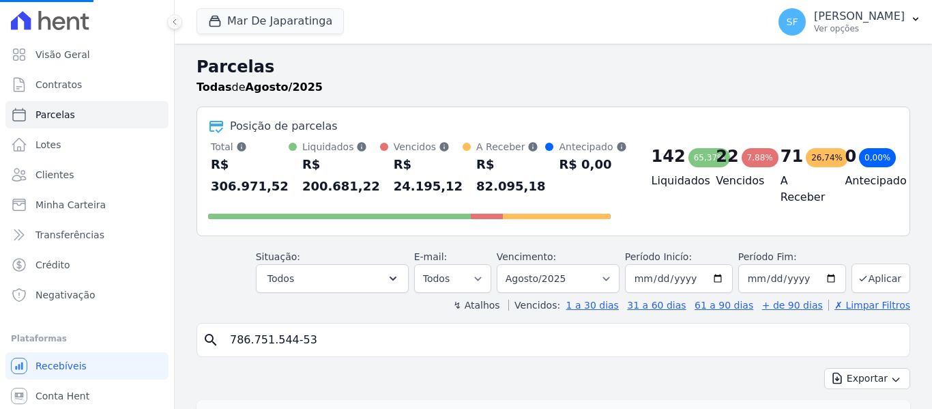
select select
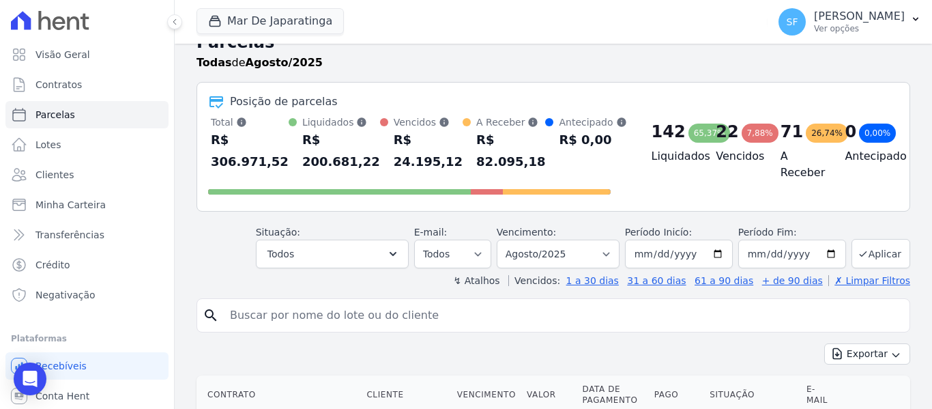
scroll to position [68, 0]
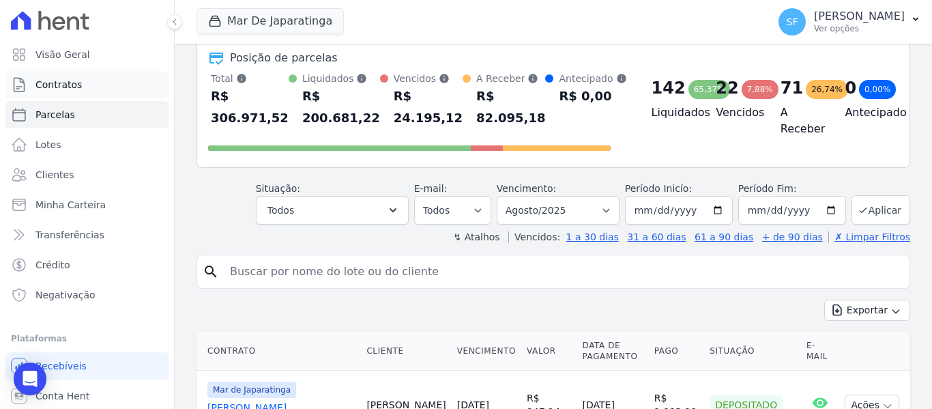
click at [76, 83] on span "Contratos" at bounding box center [58, 85] width 46 height 14
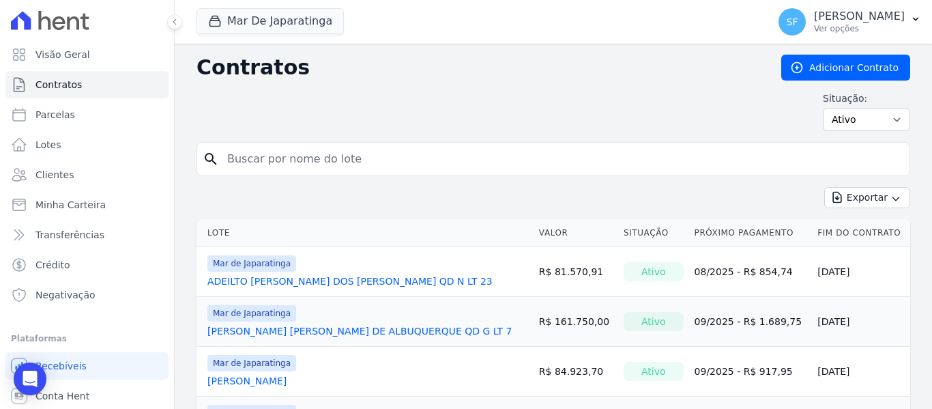
click at [286, 162] on input "search" at bounding box center [561, 158] width 685 height 27
paste input "786.751.544-53"
type input "786.751.544-53"
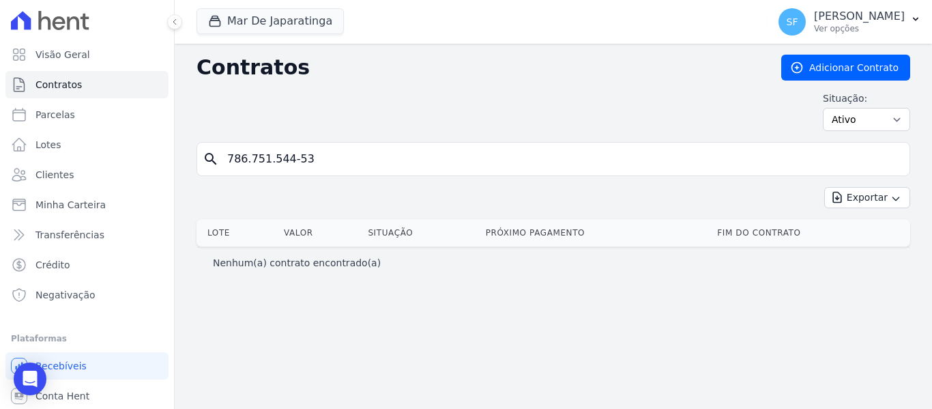
click at [317, 156] on input "786.751.544-53" at bounding box center [561, 158] width 685 height 27
type input "7"
paste input "78675154453"
type input "78675154453"
click at [514, 309] on div "Contratos Adicionar Contrato Situação: Ativo Todos Pausado Distratado Rascunho …" at bounding box center [553, 226] width 757 height 365
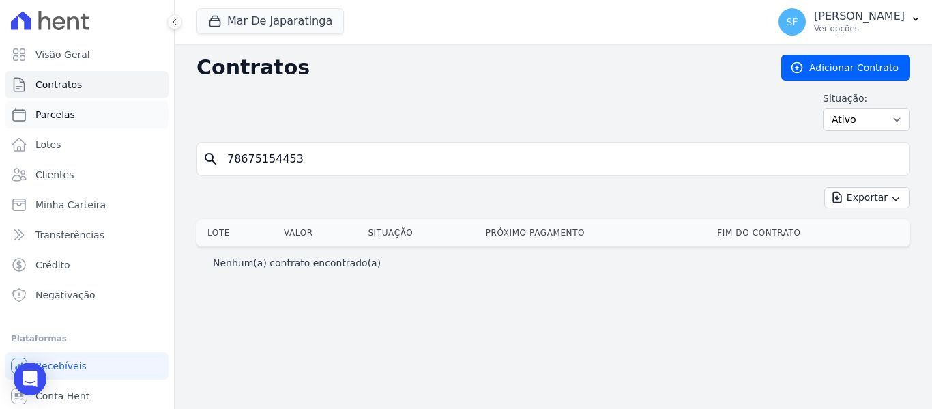
click at [57, 113] on span "Parcelas" at bounding box center [55, 115] width 40 height 14
select select
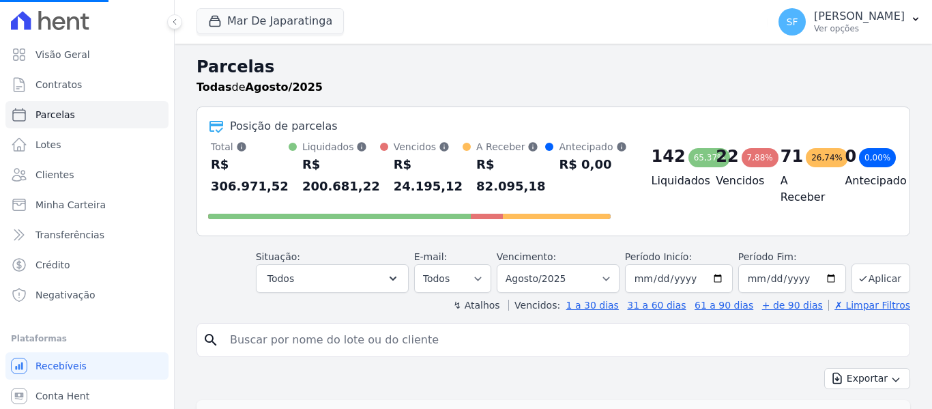
select select
click at [84, 171] on link "Clientes" at bounding box center [86, 174] width 163 height 27
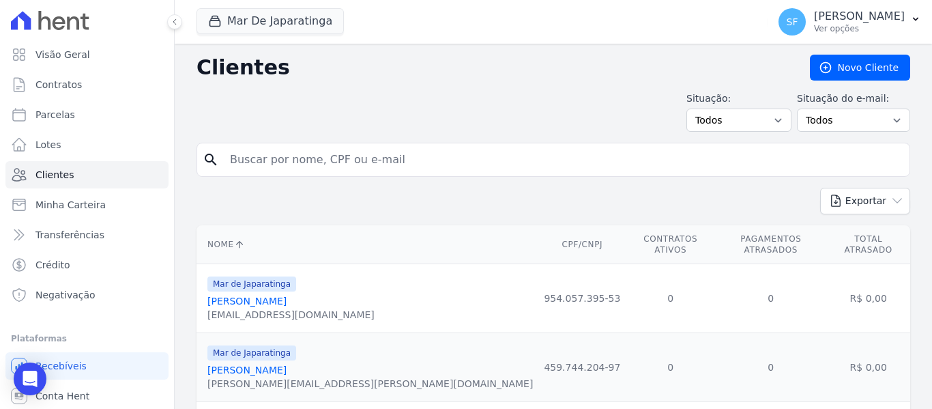
click at [325, 161] on input "search" at bounding box center [563, 159] width 682 height 27
paste input "78675154453"
type input "78675154453"
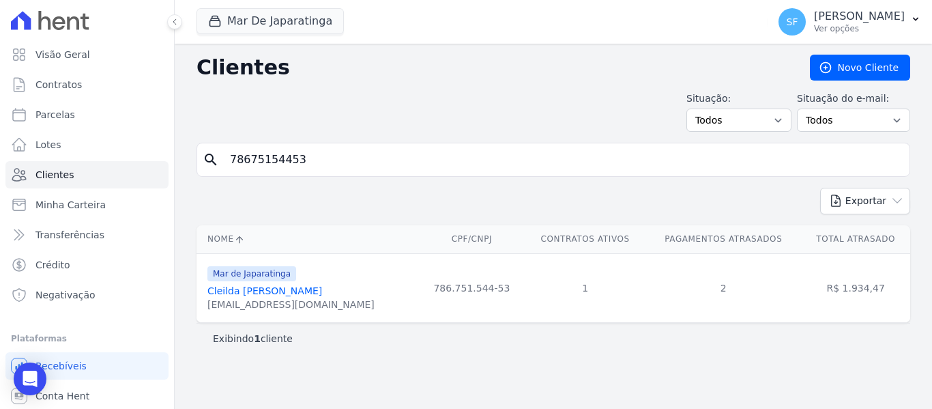
click at [263, 291] on link "Cleilda [PERSON_NAME]" at bounding box center [264, 290] width 115 height 11
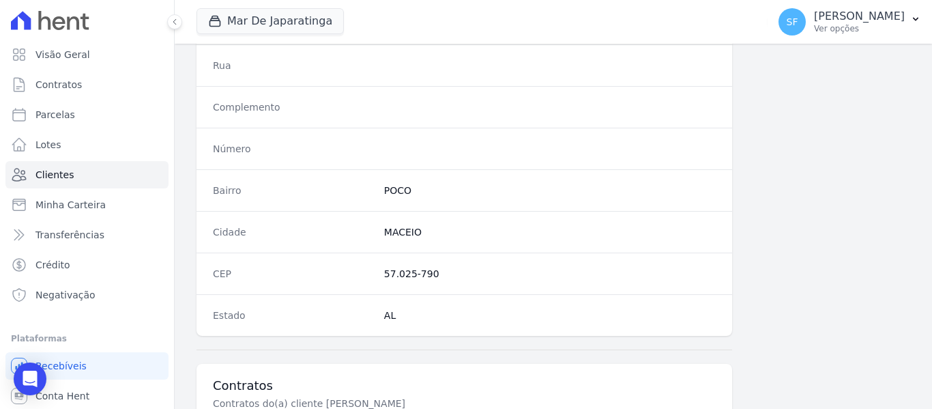
scroll to position [879, 0]
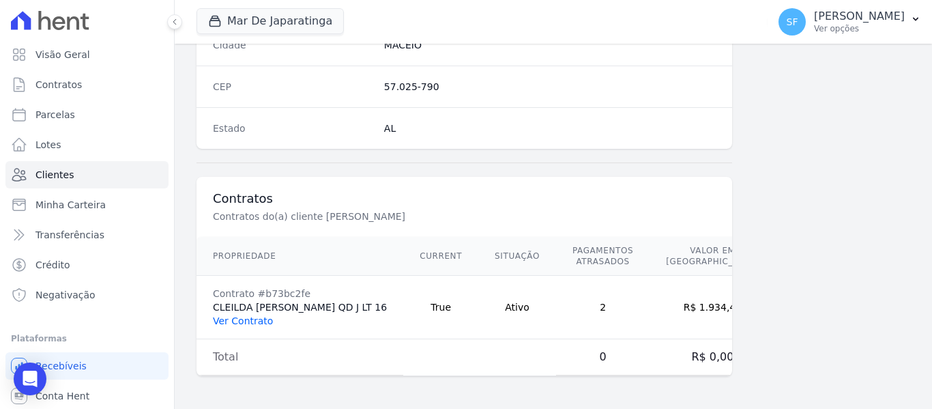
click at [255, 322] on link "Ver Contrato" at bounding box center [243, 320] width 60 height 11
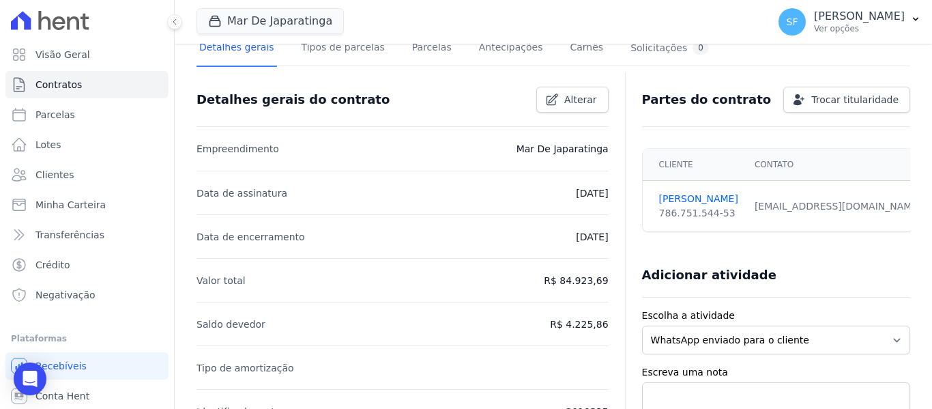
scroll to position [68, 0]
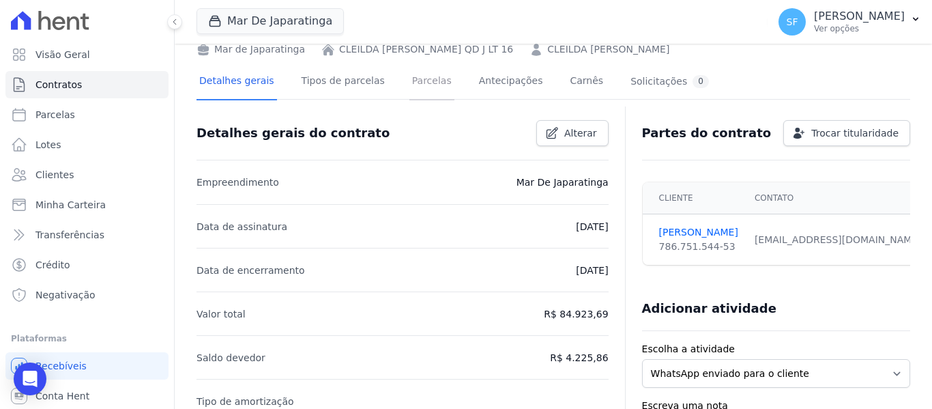
click at [417, 81] on link "Parcelas" at bounding box center [431, 82] width 45 height 36
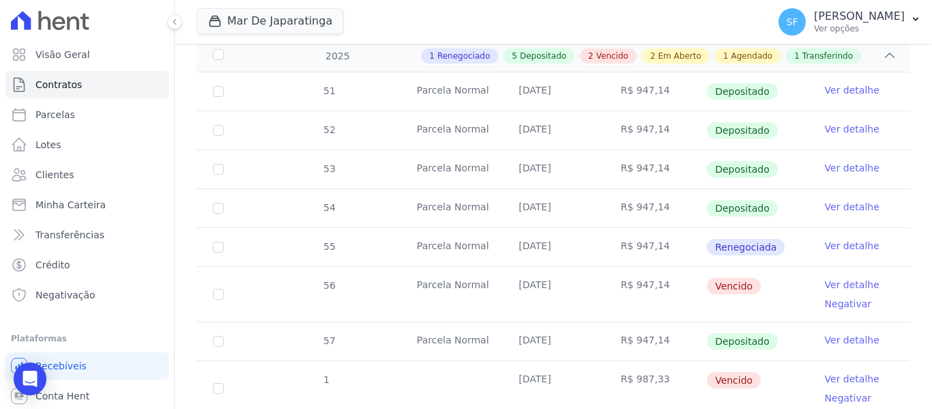
scroll to position [409, 0]
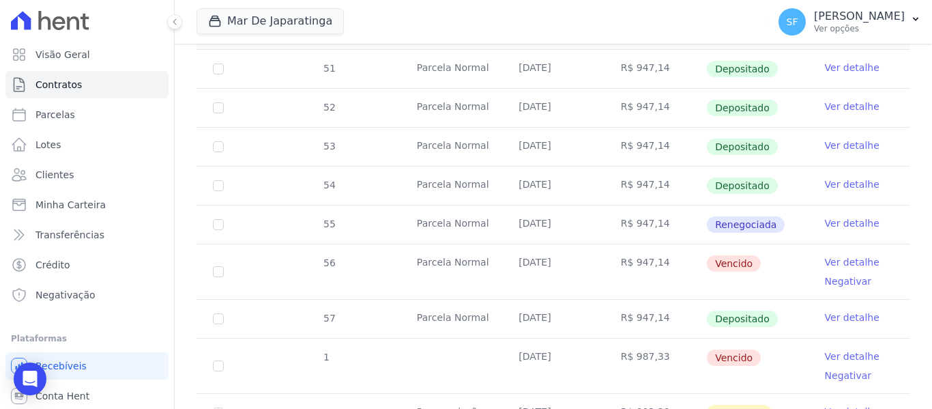
click at [835, 216] on link "Ver detalhe" at bounding box center [852, 223] width 55 height 14
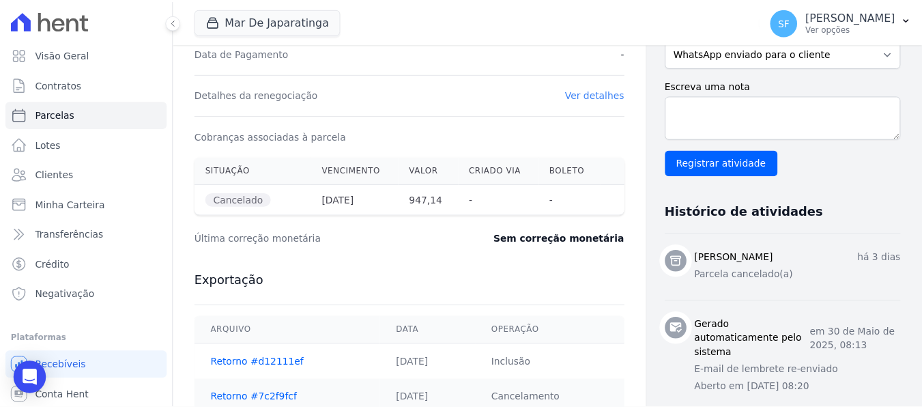
scroll to position [409, 0]
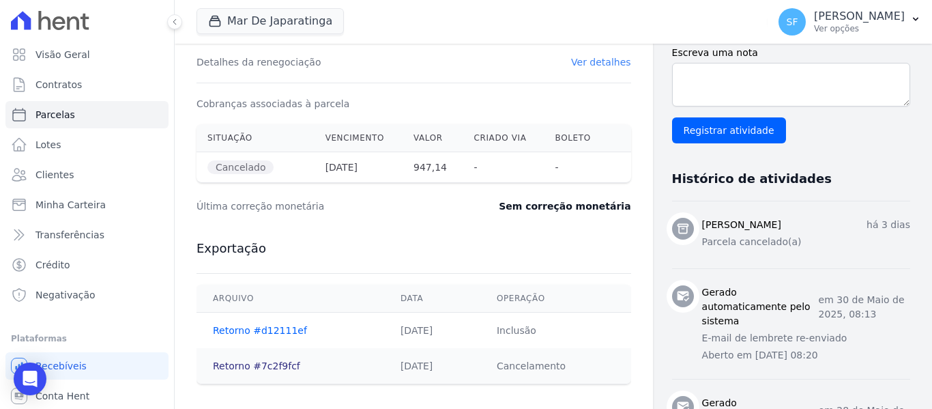
click at [274, 364] on link "Retorno #7c2f9fcf" at bounding box center [256, 365] width 87 height 11
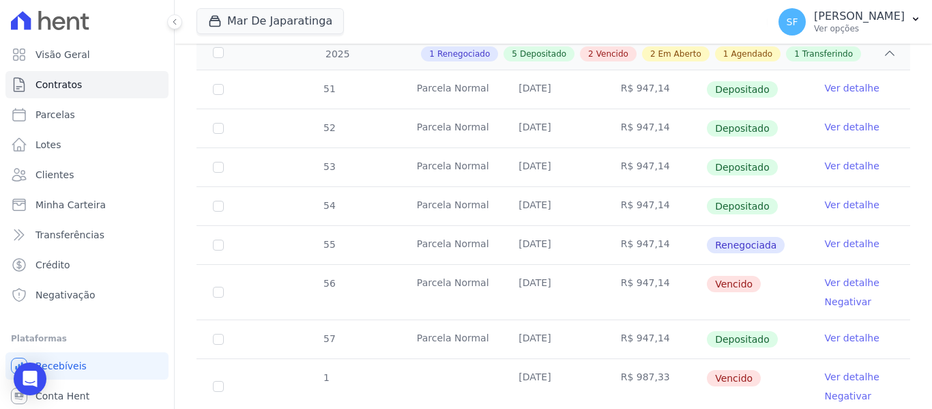
scroll to position [546, 0]
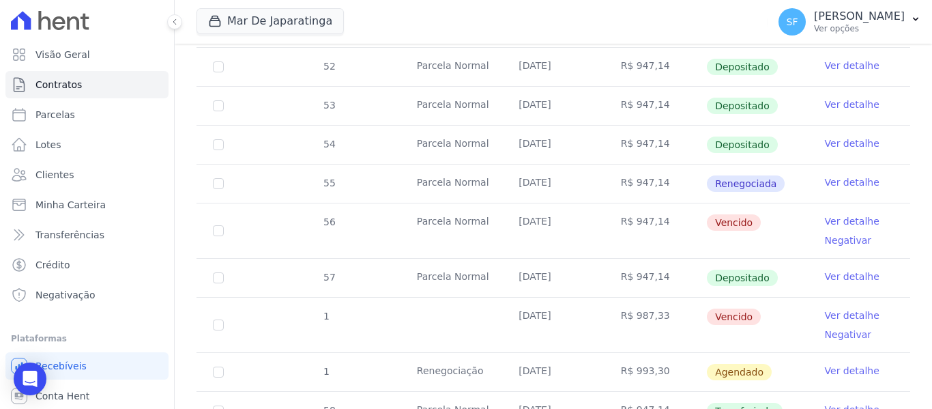
click at [837, 176] on link "Ver detalhe" at bounding box center [852, 182] width 55 height 14
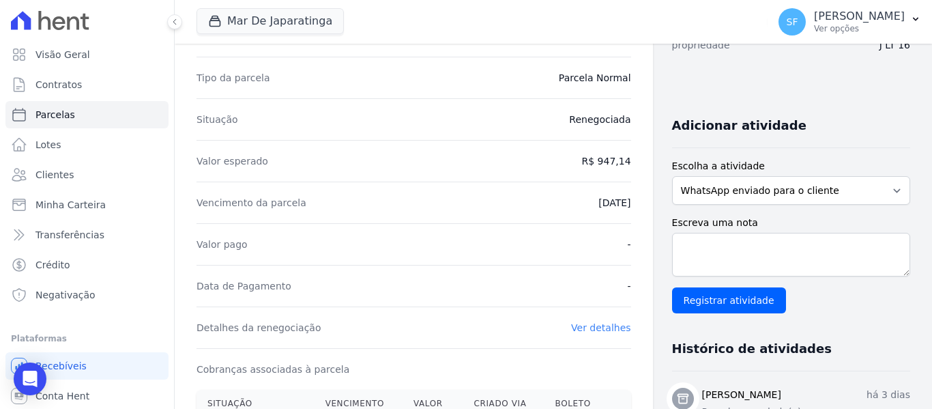
scroll to position [273, 0]
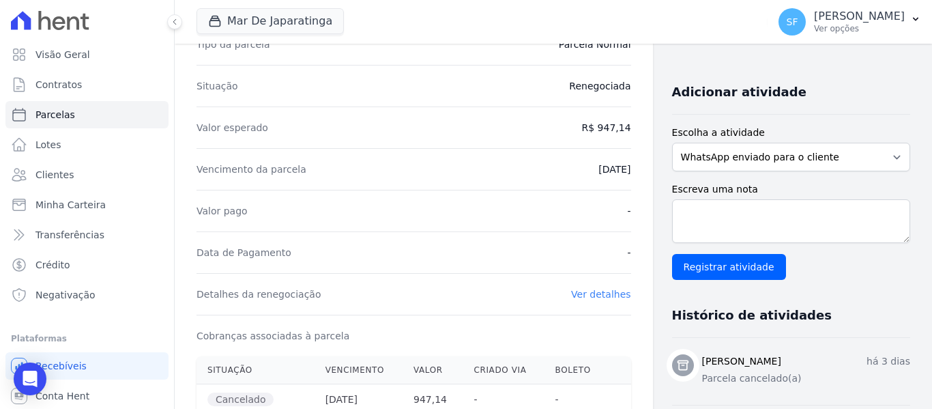
click at [609, 295] on link "Ver detalhes" at bounding box center [601, 294] width 60 height 11
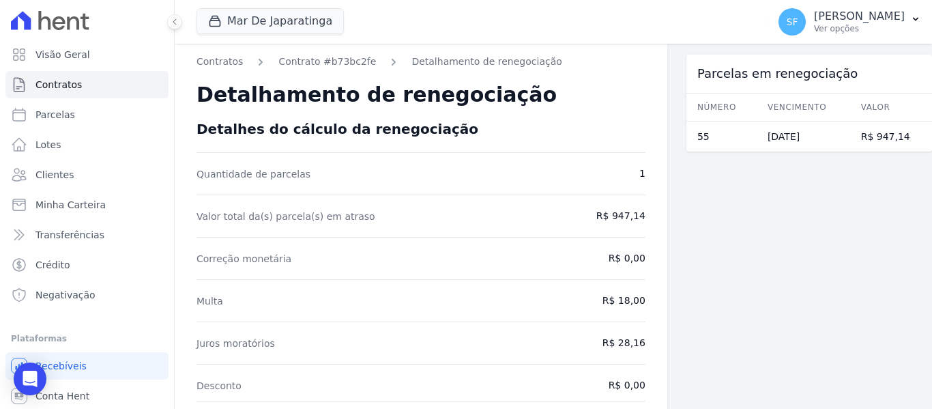
click at [854, 291] on div "Parcelas em renegociação Número Vencimento [GEOGRAPHIC_DATA] 55 [DATE] R$ 947,14" at bounding box center [809, 361] width 246 height 634
click at [217, 57] on link "Contratos" at bounding box center [220, 62] width 46 height 14
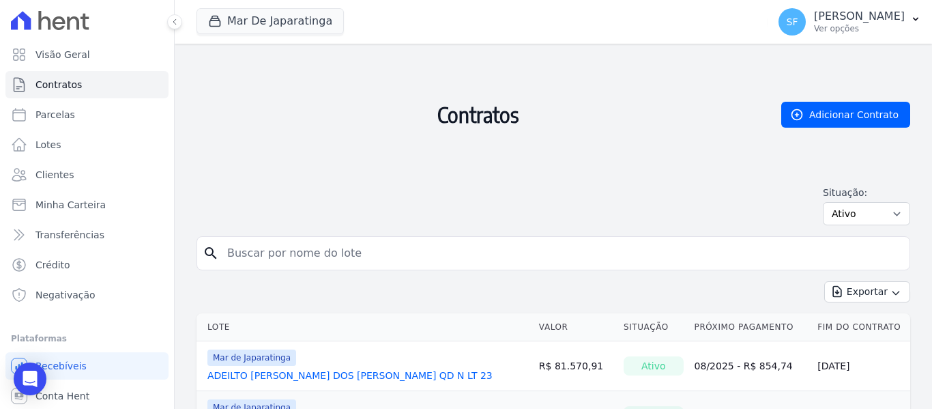
click at [372, 261] on input "search" at bounding box center [561, 253] width 685 height 27
paste input "78675154453"
type input "78675154453"
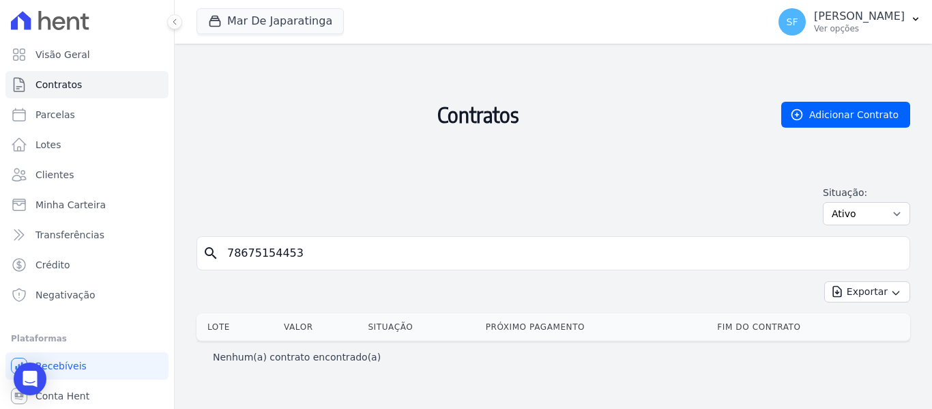
click at [598, 168] on h2 "Contratos" at bounding box center [478, 115] width 563 height 120
click at [74, 113] on link "Parcelas" at bounding box center [86, 114] width 163 height 27
select select
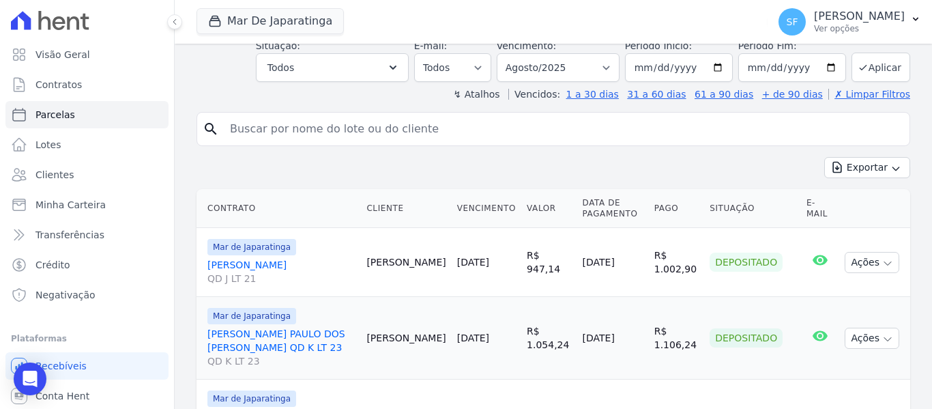
scroll to position [273, 0]
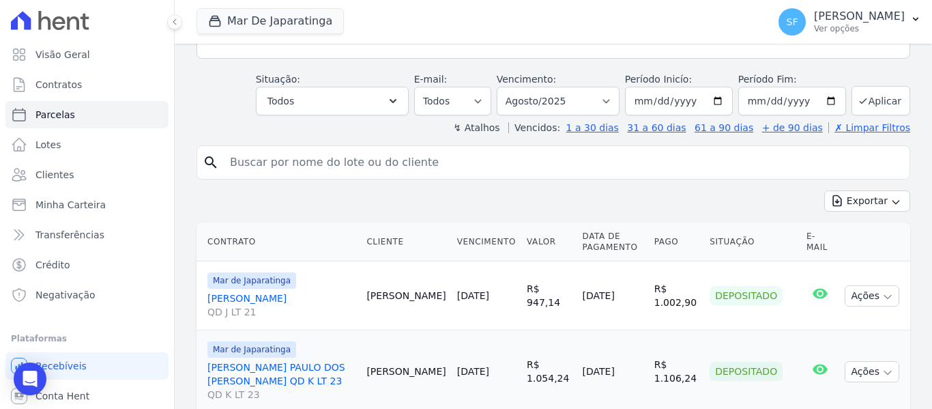
click at [280, 157] on input "search" at bounding box center [563, 162] width 682 height 27
paste input "78675154453"
type input "78675154453"
select select
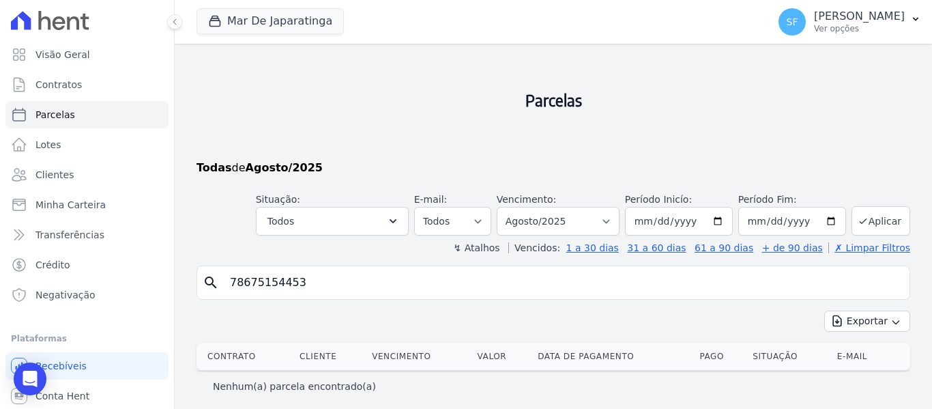
scroll to position [18, 0]
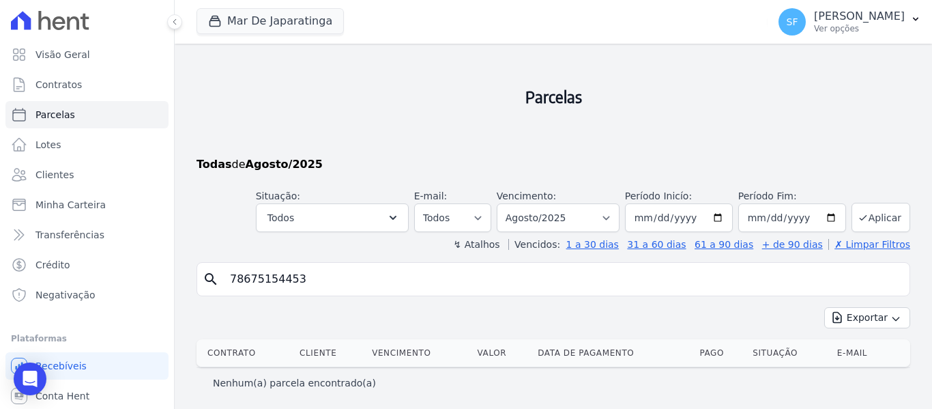
click at [456, 288] on input "78675154453" at bounding box center [563, 278] width 682 height 27
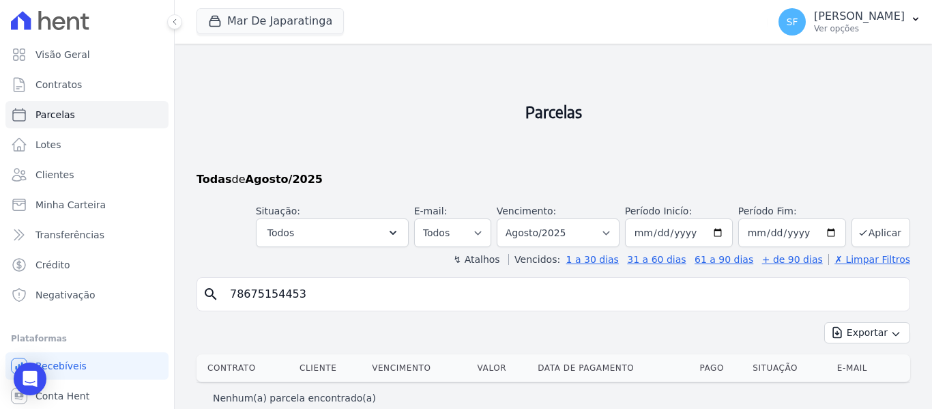
scroll to position [0, 0]
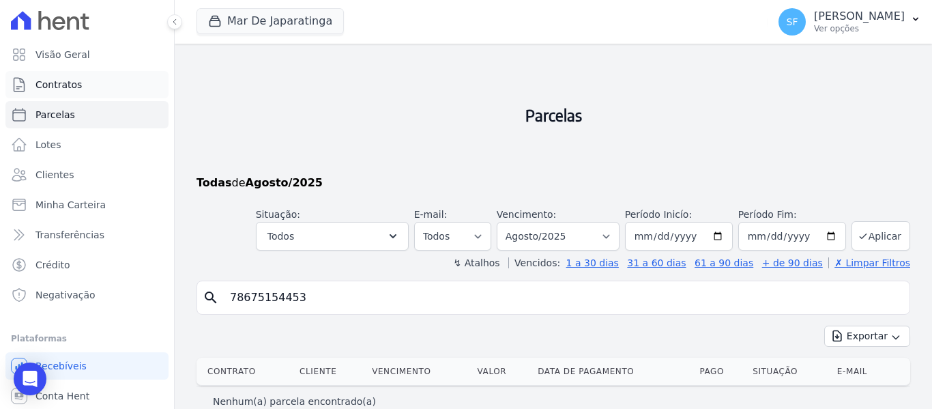
click at [75, 85] on span "Contratos" at bounding box center [58, 85] width 46 height 14
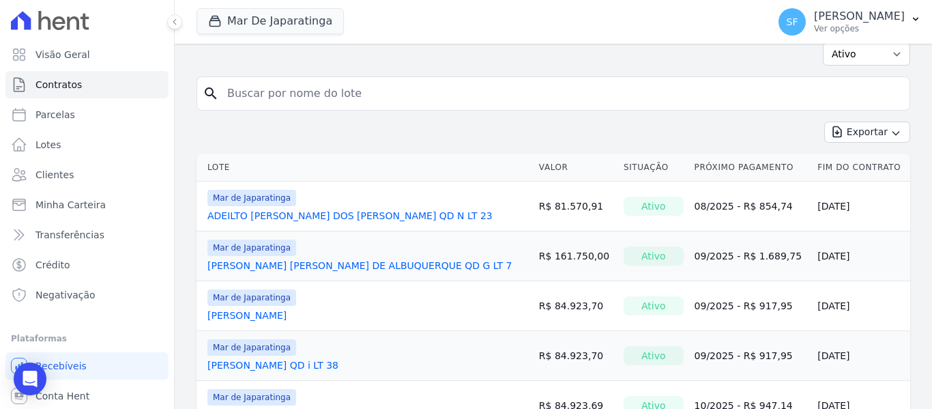
scroll to position [136, 0]
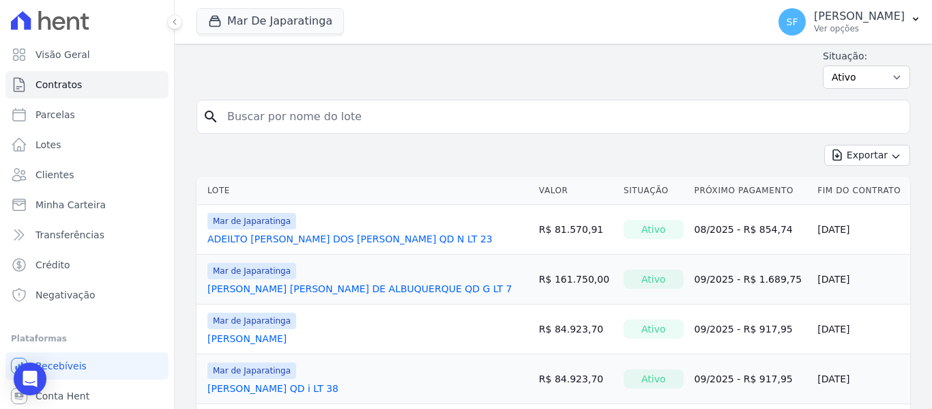
click at [274, 111] on input "search" at bounding box center [561, 116] width 685 height 27
paste input "78675154453"
type input "78675154453"
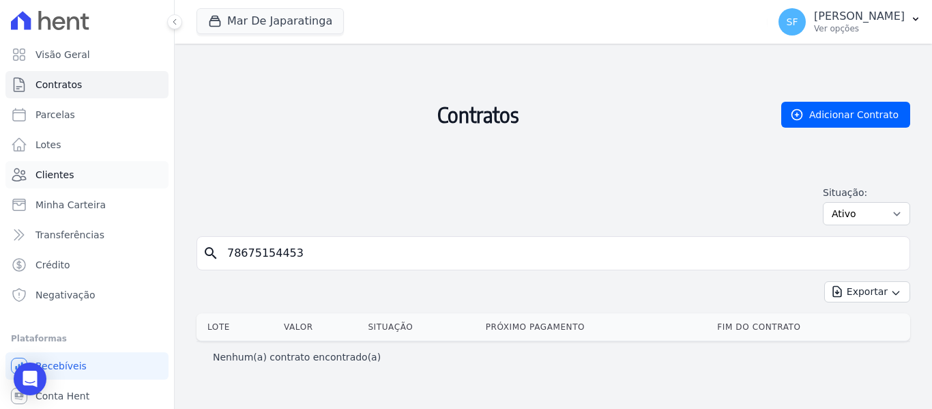
click at [63, 173] on span "Clientes" at bounding box center [54, 175] width 38 height 14
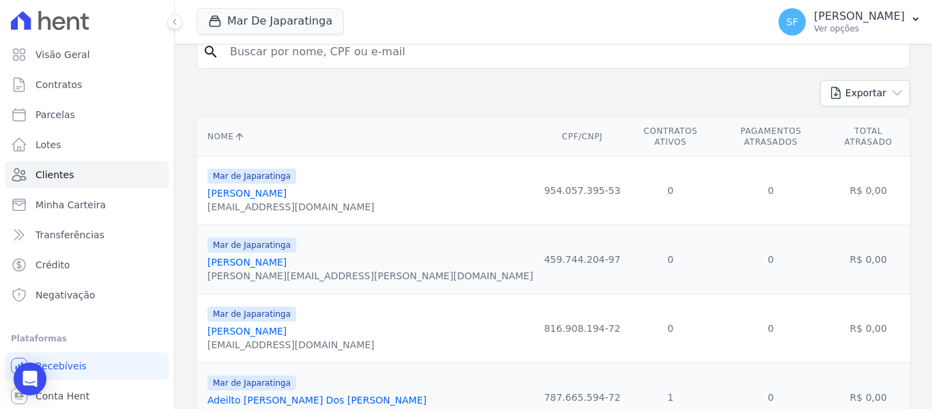
scroll to position [205, 0]
